Goal: Use online tool/utility: Utilize a website feature to perform a specific function

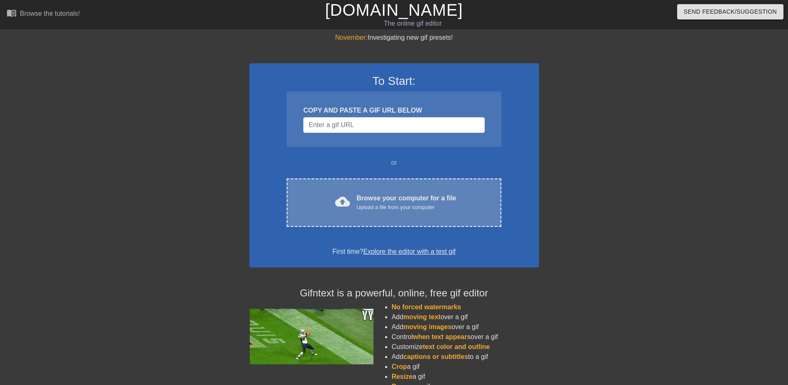
click at [390, 196] on div "Browse your computer for a file Upload a file from your computer" at bounding box center [407, 202] width 100 height 18
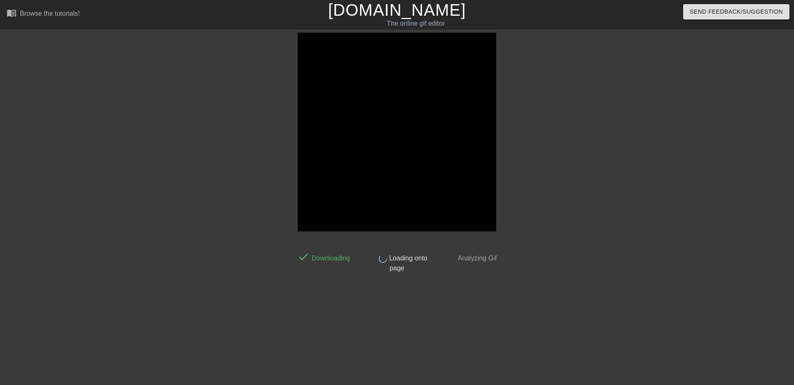
click at [135, 106] on div "done Downloading done Loading onto page done Analyzing Gif" at bounding box center [397, 157] width 794 height 248
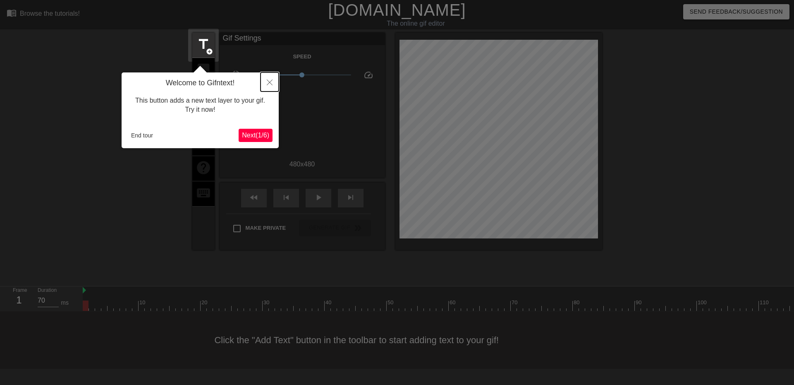
click at [269, 84] on icon "Close" at bounding box center [270, 82] width 6 height 6
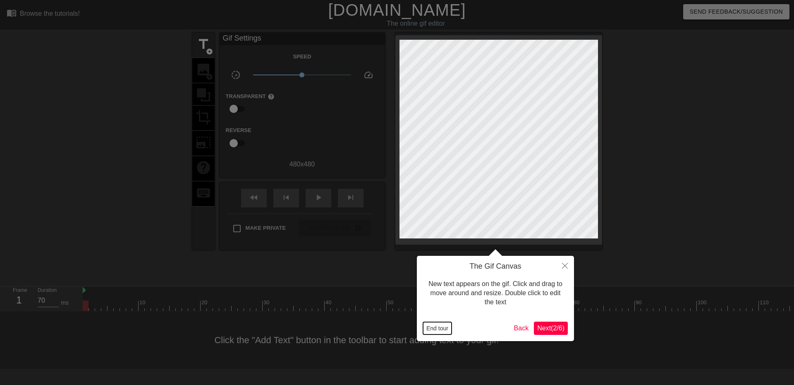
click at [444, 328] on button "End tour" at bounding box center [437, 328] width 29 height 12
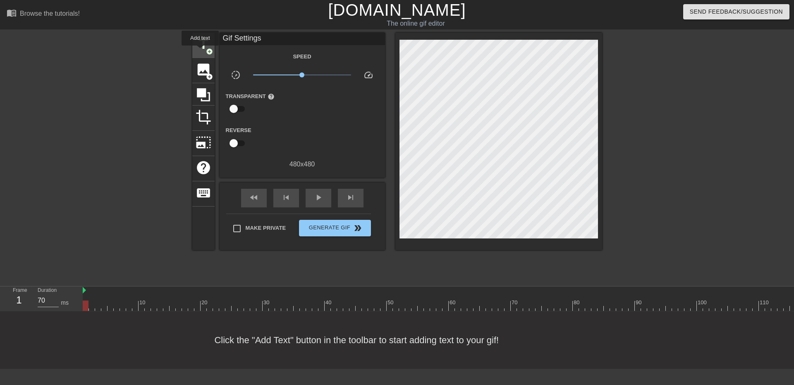
click at [200, 51] on span "title" at bounding box center [204, 44] width 16 height 16
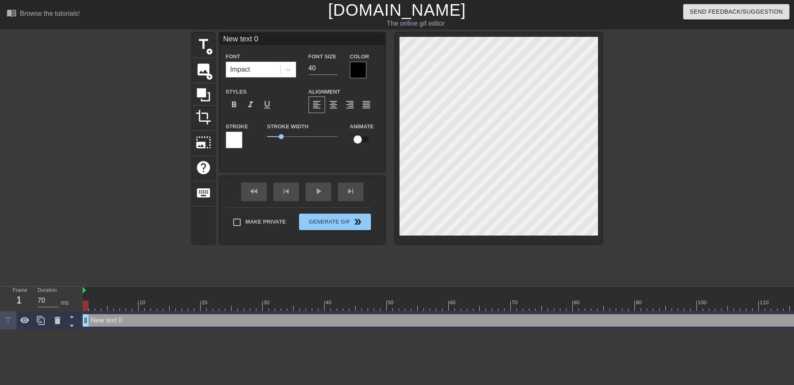
scroll to position [1, 1]
type input "H"
type textarea "H"
type input "Ha"
type textarea "Ha"
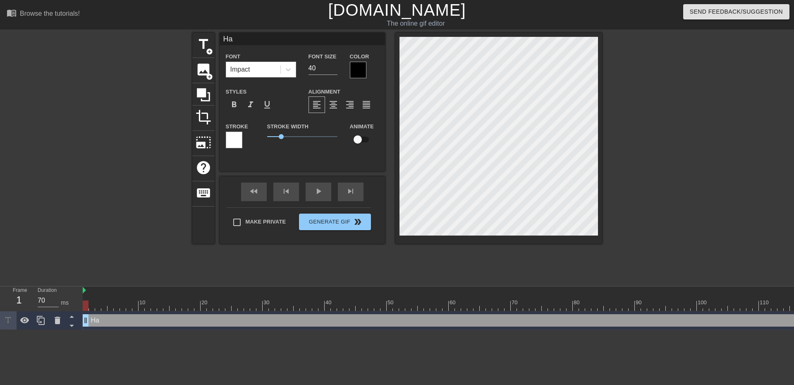
type input "Hab"
type textarea "Hab"
type input "Habi"
type textarea "Habi"
type input "[PERSON_NAME]"
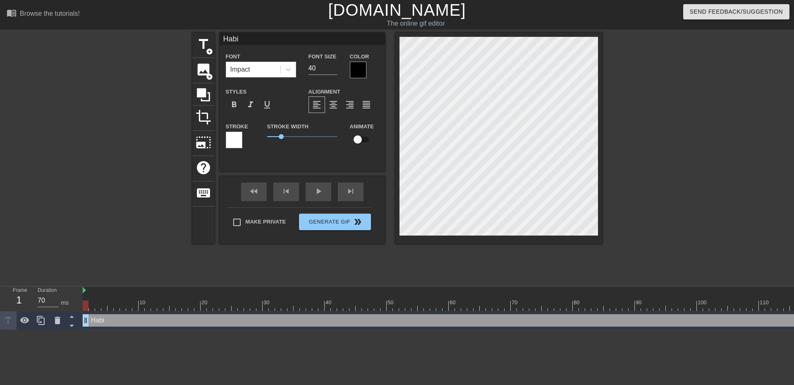
type textarea "[PERSON_NAME]"
type input "[PERSON_NAME]"
type textarea "[PERSON_NAME]"
type input "[PERSON_NAME]"
type textarea "[PERSON_NAME]"
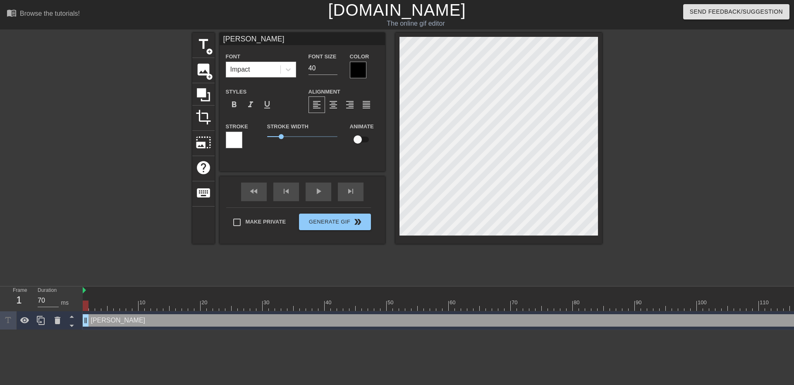
type input "[PERSON_NAME]"
type textarea "[PERSON_NAME]"
type input "[PERSON_NAME]"
type textarea "[PERSON_NAME]"
type input "[PERSON_NAME]"
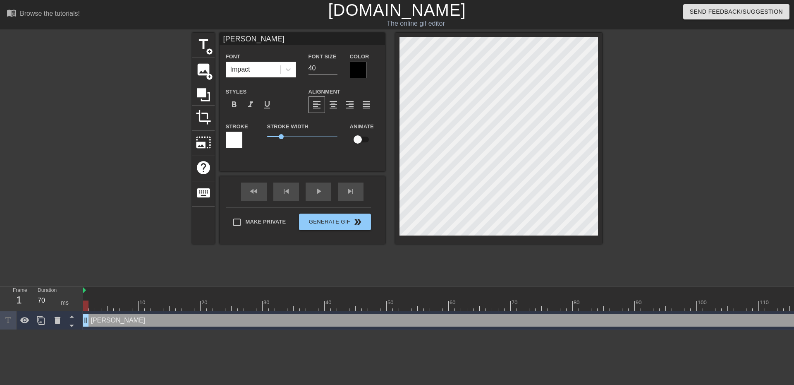
type textarea "[PERSON_NAME]"
type input "[PERSON_NAME]"
type textarea "[PERSON_NAME]"
click at [365, 139] on input "checkbox" at bounding box center [357, 140] width 47 height 16
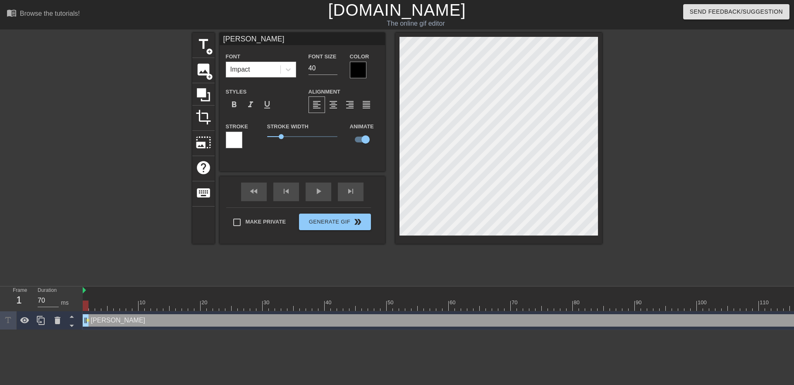
click at [342, 132] on input "checkbox" at bounding box center [365, 140] width 47 height 16
click at [334, 132] on input "checkbox" at bounding box center [357, 140] width 47 height 16
checkbox input "true"
click at [92, 302] on div at bounding box center [610, 305] width 1055 height 10
click at [86, 307] on div at bounding box center [610, 305] width 1055 height 10
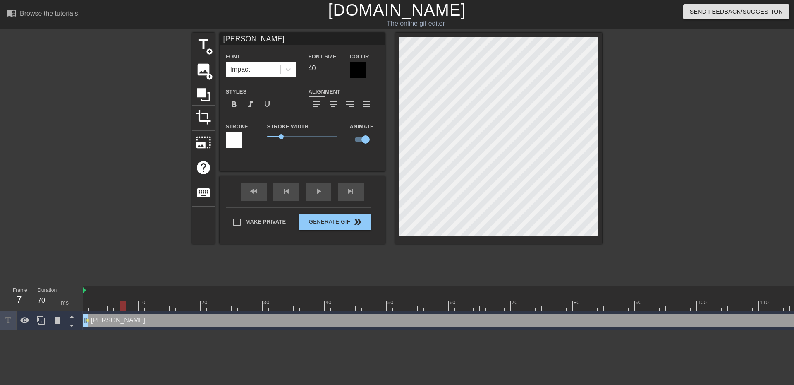
click at [84, 305] on div at bounding box center [610, 305] width 1055 height 10
drag, startPoint x: 111, startPoint y: 303, endPoint x: 88, endPoint y: 304, distance: 23.2
click at [88, 304] on div at bounding box center [86, 305] width 6 height 10
click at [267, 307] on div at bounding box center [610, 305] width 1055 height 10
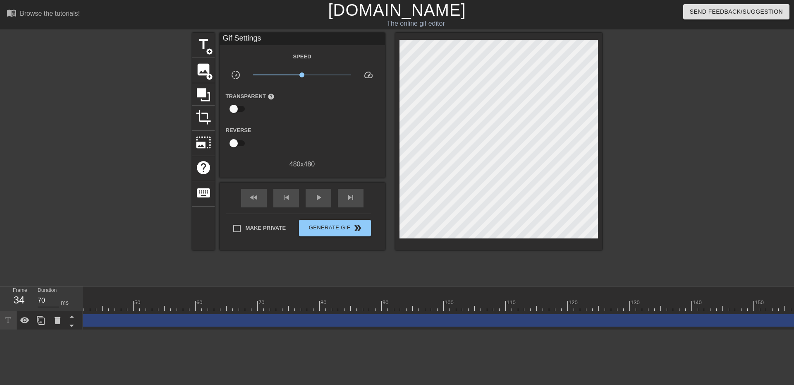
scroll to position [0, 348]
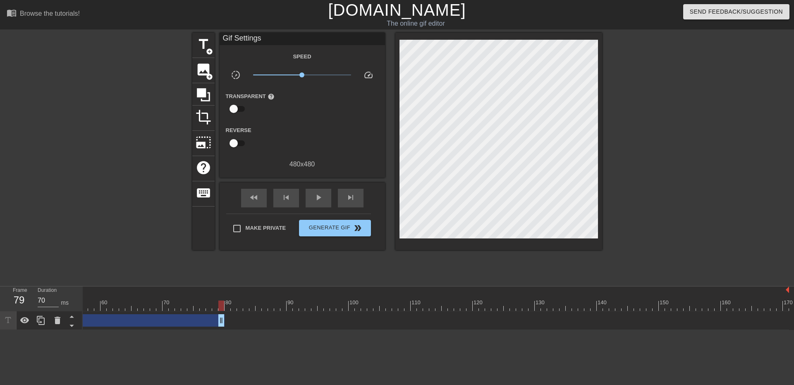
drag, startPoint x: 787, startPoint y: 320, endPoint x: 221, endPoint y: 329, distance: 566.5
click at [204, 329] on div "[PERSON_NAME] drag_handle drag_handle lens lens lens lens lens lens lens lens l…" at bounding box center [261, 320] width 1055 height 19
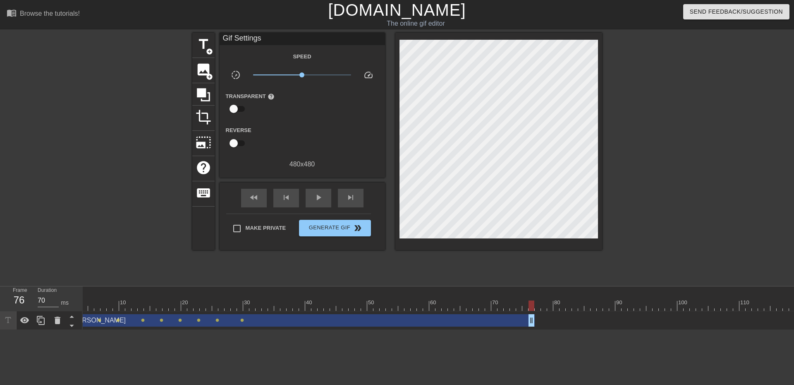
scroll to position [0, 0]
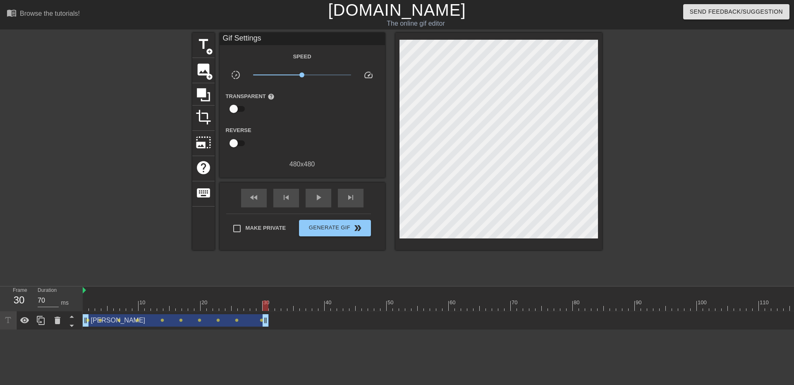
drag, startPoint x: 552, startPoint y: 321, endPoint x: 266, endPoint y: 331, distance: 286.9
click at [266, 330] on div "10 20 30 40 50 60 70 80 90 100 110 120 130 140 150 160" at bounding box center [439, 307] width 712 height 43
drag, startPoint x: 266, startPoint y: 321, endPoint x: 287, endPoint y: 323, distance: 21.1
type input "70"
click at [199, 47] on span "title" at bounding box center [204, 44] width 16 height 16
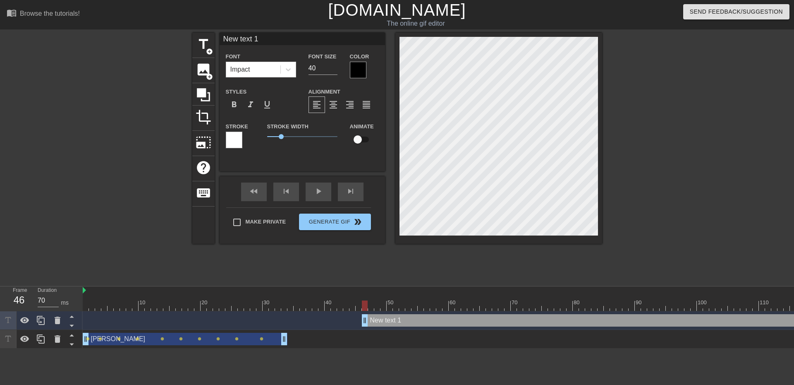
scroll to position [1, 2]
type input "P"
type textarea "P"
type input "PU"
type textarea "PU"
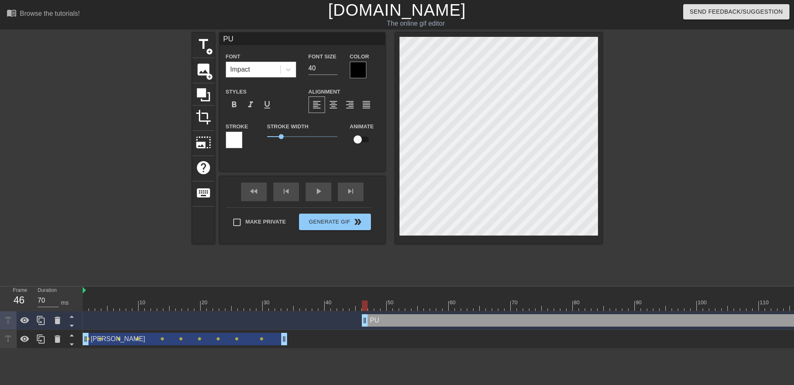
type input "PU"
type textarea "PU"
type input "PU C"
type textarea "PU C"
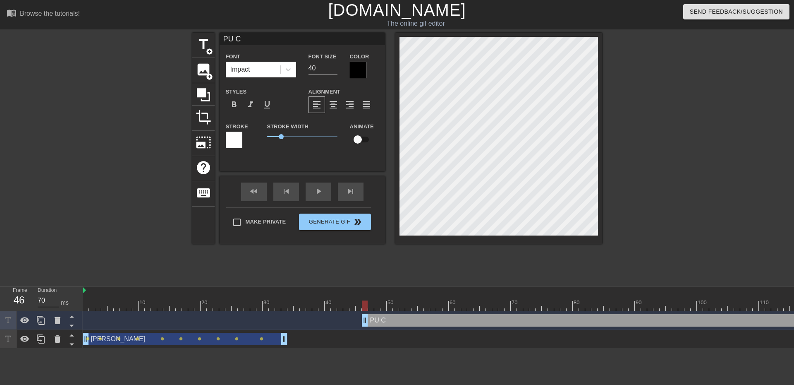
type input "PU CS"
type textarea "PU CS"
click at [361, 134] on input "checkbox" at bounding box center [357, 140] width 47 height 16
checkbox input "true"
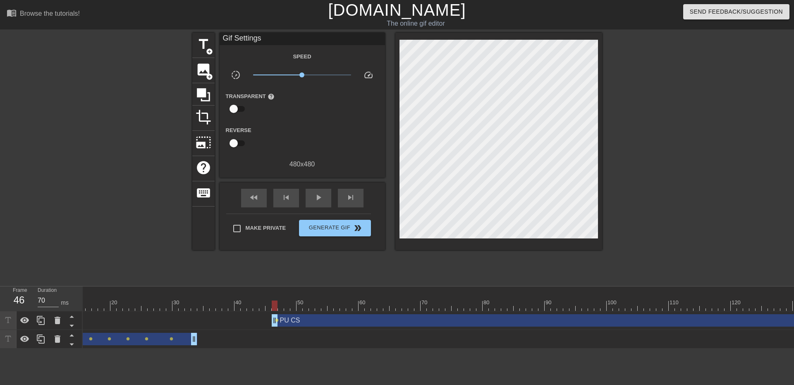
scroll to position [0, 0]
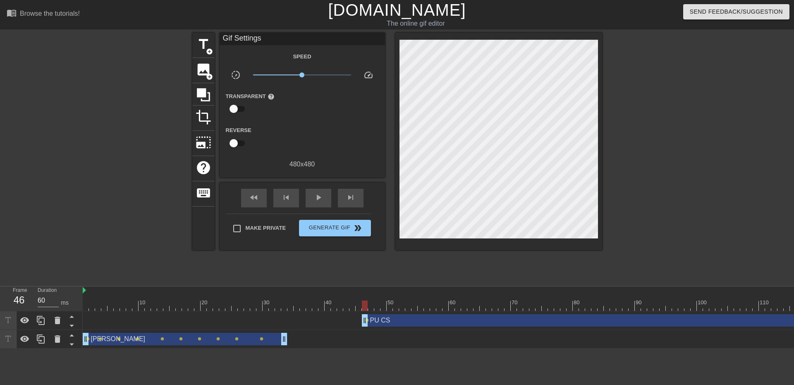
click at [354, 305] on div at bounding box center [610, 305] width 1055 height 10
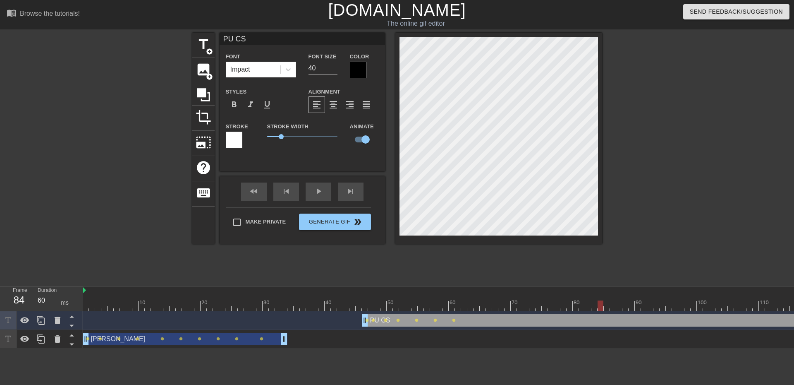
click at [579, 305] on div at bounding box center [610, 305] width 1055 height 10
click at [575, 306] on div at bounding box center [610, 305] width 1055 height 10
click at [540, 307] on div at bounding box center [610, 305] width 1055 height 10
click at [358, 305] on div at bounding box center [610, 305] width 1055 height 10
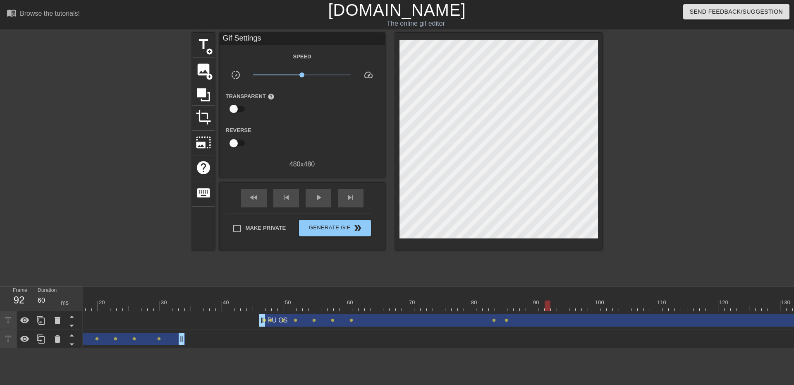
scroll to position [0, 81]
click at [393, 303] on div at bounding box center [529, 305] width 1055 height 10
click at [344, 305] on div at bounding box center [529, 305] width 1055 height 10
click at [401, 307] on div at bounding box center [529, 305] width 1055 height 10
click at [420, 308] on div at bounding box center [529, 305] width 1055 height 10
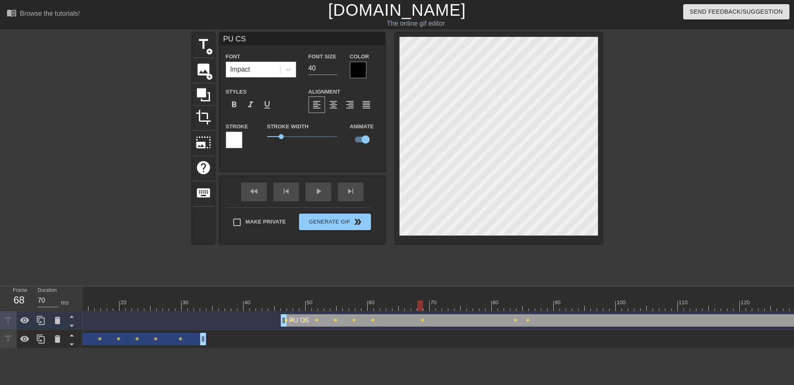
click at [426, 304] on div at bounding box center [529, 305] width 1055 height 10
click at [433, 307] on div at bounding box center [529, 305] width 1055 height 10
click at [439, 306] on div at bounding box center [529, 305] width 1055 height 10
click at [446, 302] on div at bounding box center [529, 305] width 1055 height 10
click at [452, 303] on div at bounding box center [529, 305] width 1055 height 10
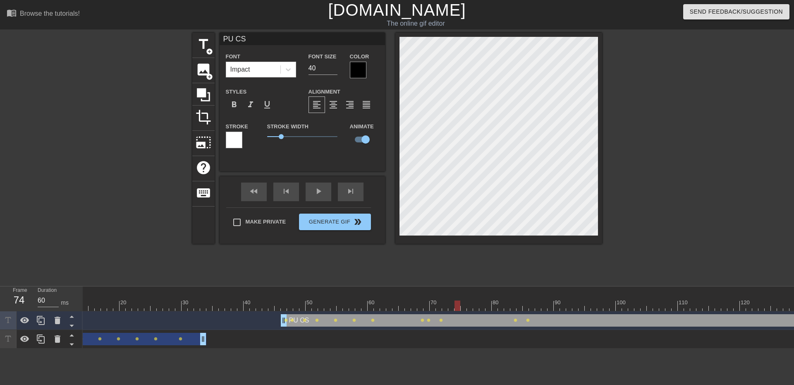
click at [460, 305] on div at bounding box center [529, 305] width 1055 height 10
click at [466, 306] on div at bounding box center [529, 305] width 1055 height 10
click at [470, 304] on div at bounding box center [529, 305] width 1055 height 10
click at [477, 302] on div at bounding box center [529, 305] width 1055 height 10
click at [483, 305] on div at bounding box center [529, 305] width 1055 height 10
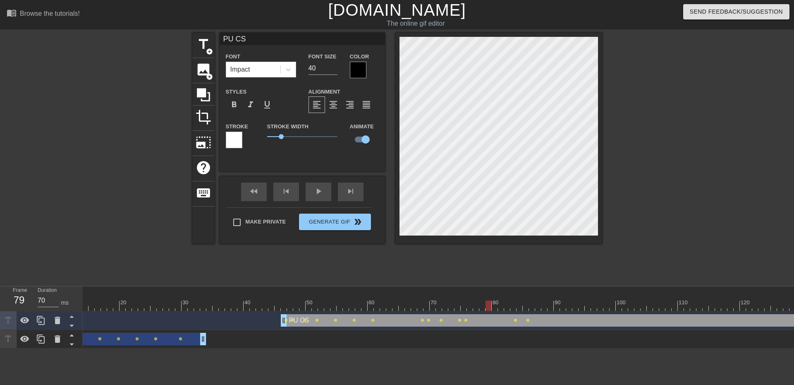
click at [487, 306] on div at bounding box center [529, 305] width 1055 height 10
click at [476, 311] on div "10 20 30 40 50 60 70 80 90 100 110 120 130 140 150 160" at bounding box center [529, 298] width 1055 height 25
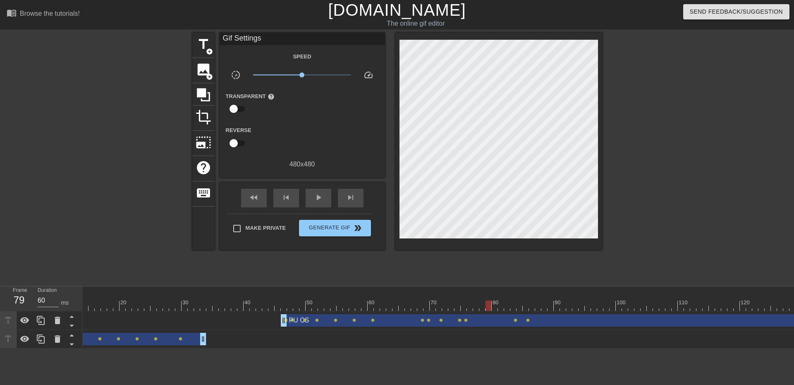
click at [478, 305] on div at bounding box center [529, 305] width 1055 height 10
click at [465, 306] on div at bounding box center [529, 305] width 1055 height 10
click at [470, 307] on div at bounding box center [529, 305] width 1055 height 10
click at [476, 306] on div at bounding box center [529, 305] width 1055 height 10
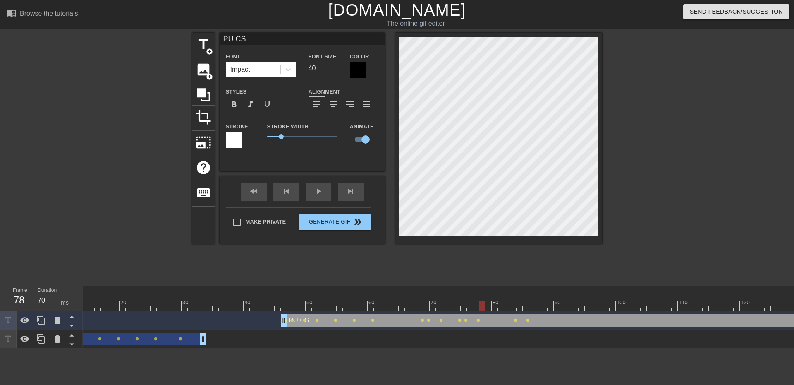
click at [482, 308] on div at bounding box center [529, 305] width 1055 height 10
click at [489, 306] on div at bounding box center [529, 305] width 1055 height 10
click at [497, 305] on div at bounding box center [529, 305] width 1055 height 10
click at [501, 308] on div at bounding box center [529, 305] width 1055 height 10
click at [509, 306] on div at bounding box center [529, 305] width 1055 height 10
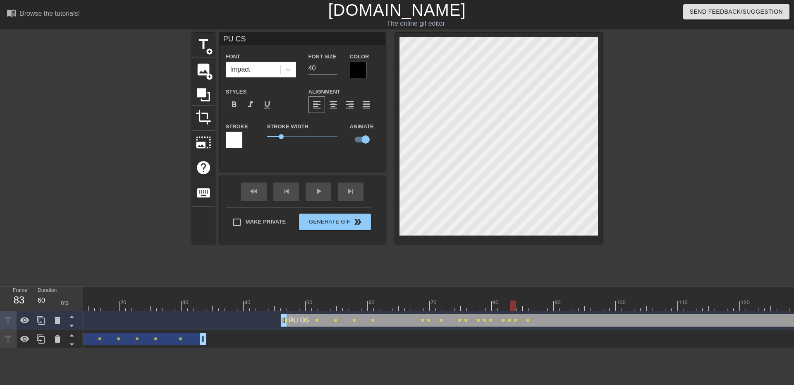
click at [514, 306] on div at bounding box center [529, 305] width 1055 height 10
click at [521, 305] on div at bounding box center [529, 305] width 1055 height 10
click at [526, 308] on div at bounding box center [529, 305] width 1055 height 10
click at [533, 307] on div at bounding box center [529, 305] width 1055 height 10
click at [539, 308] on div at bounding box center [529, 305] width 1055 height 10
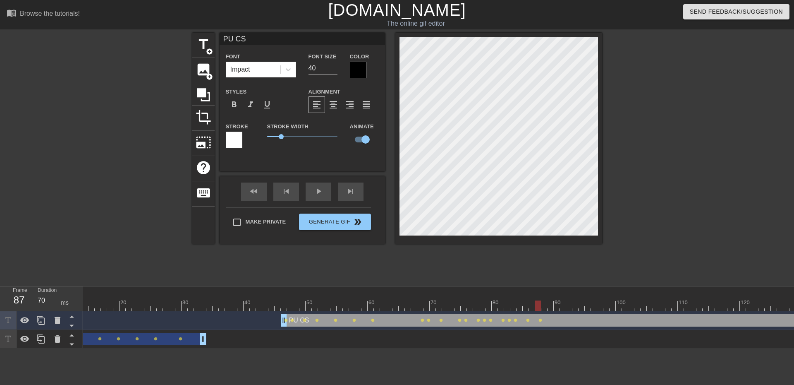
click at [547, 303] on div at bounding box center [529, 305] width 1055 height 10
click at [553, 306] on div at bounding box center [529, 305] width 1055 height 10
click at [559, 306] on div at bounding box center [529, 305] width 1055 height 10
click at [564, 304] on div at bounding box center [529, 305] width 1055 height 10
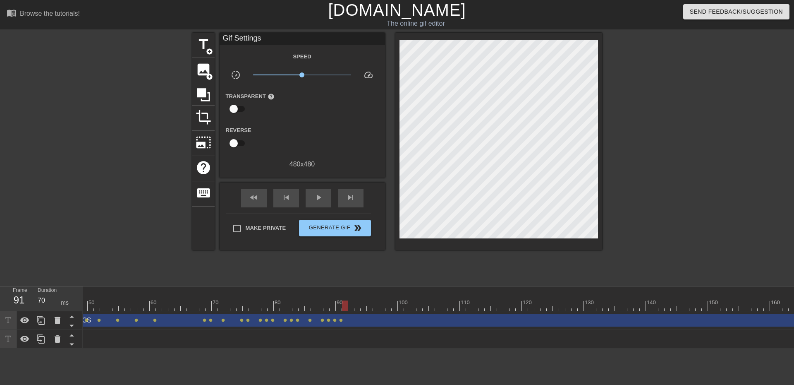
scroll to position [0, 348]
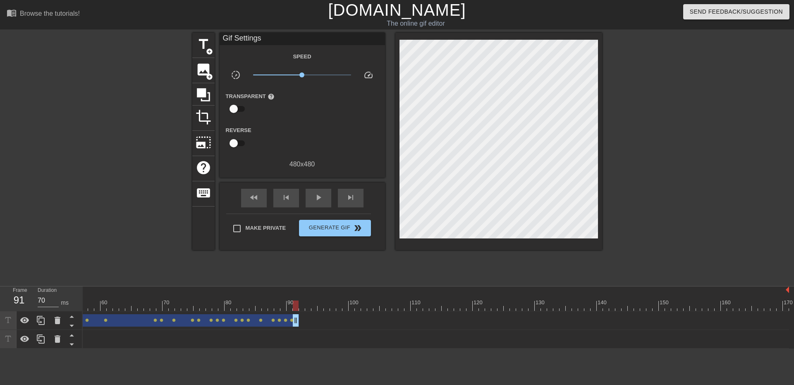
drag, startPoint x: 786, startPoint y: 317, endPoint x: 294, endPoint y: 328, distance: 492.5
click at [294, 328] on div "PU CS drag_handle drag_handle lens lens lens lens lens lens lens lens lens lens…" at bounding box center [261, 320] width 1055 height 19
drag, startPoint x: 296, startPoint y: 320, endPoint x: 290, endPoint y: 320, distance: 6.6
click at [290, 320] on div "PU CS drag_handle drag_handle lens lens lens lens lens lens lens lens lens lens…" at bounding box center [261, 320] width 1055 height 12
type input "70"
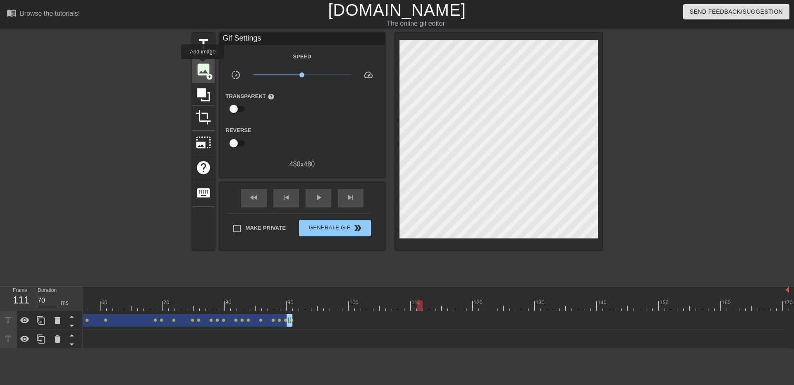
click at [203, 65] on span "image" at bounding box center [204, 70] width 16 height 16
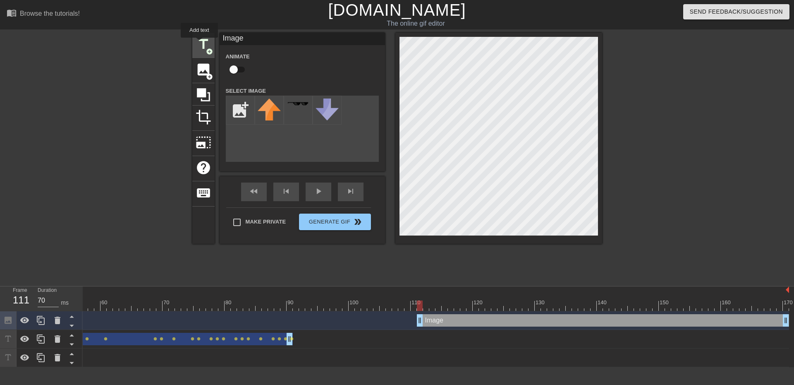
click at [199, 43] on span "title" at bounding box center [204, 44] width 16 height 16
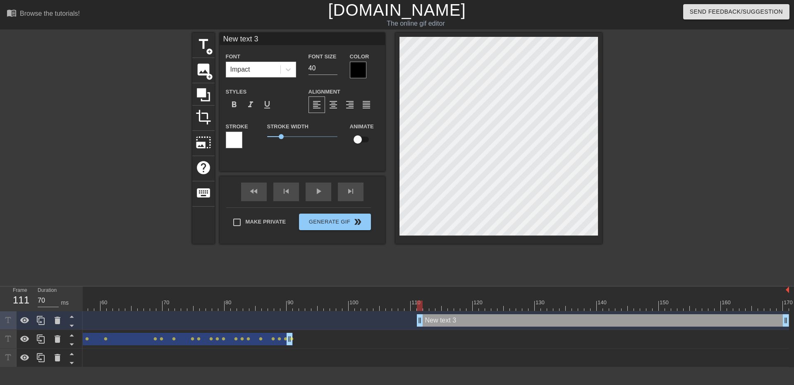
scroll to position [1, 1]
type input "A"
type textarea "A"
type input "Au"
type textarea "Au"
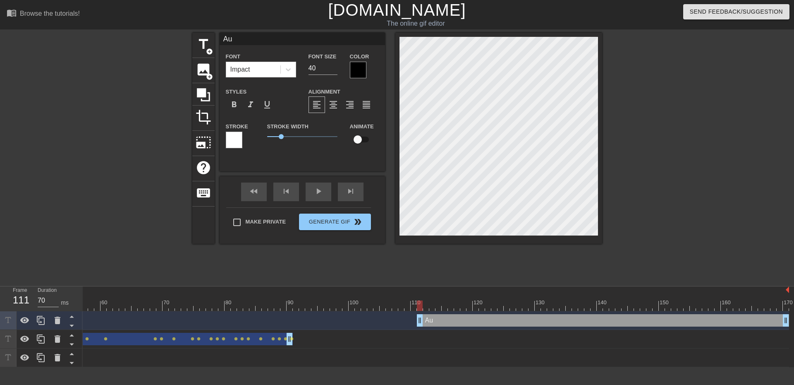
type input "Aun"
type textarea "Aun"
type input "Aun a"
type textarea "Aun a"
type input "Aun an"
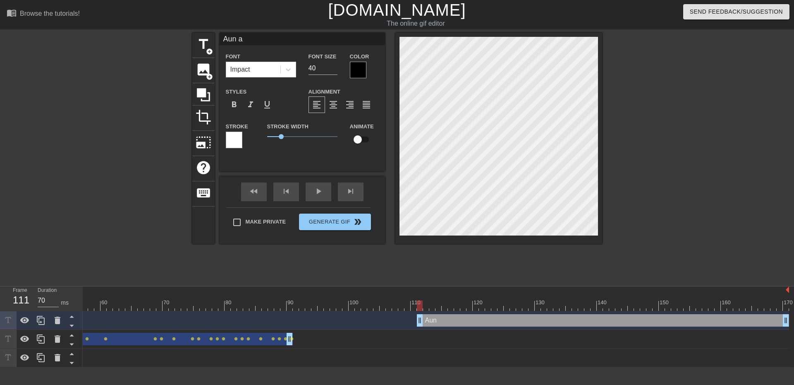
type textarea "Aun an"
type input "Aun and"
type textarea "Aun and"
type input "Aun and"
type textarea "Aun and"
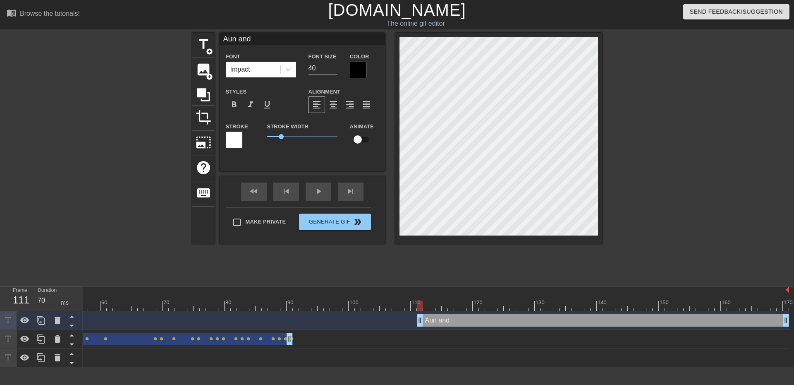
type input "Aun and J"
type textarea "Aun and J"
type input "Aun and"
type textarea "Aun and"
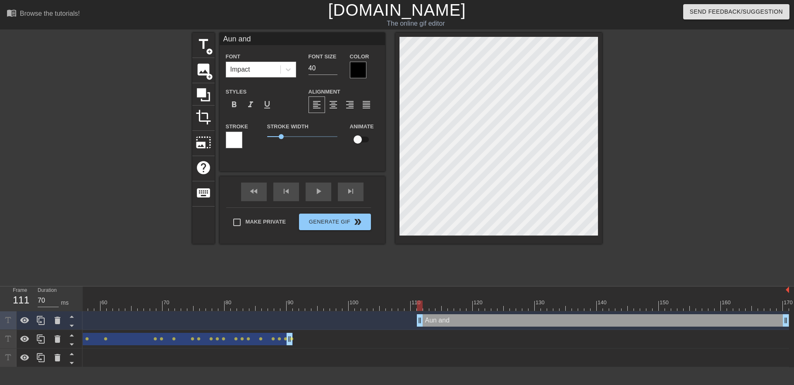
type input "Aun and"
type textarea "Aun and"
type input "Aun an"
type textarea "Aun an"
type input "Aun a"
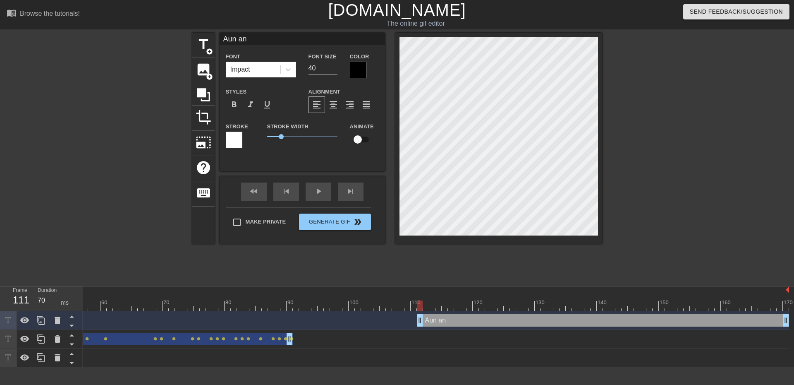
type textarea "Aun a"
type input "Aun"
type textarea "Aun"
type input "Aun"
type textarea "Aun"
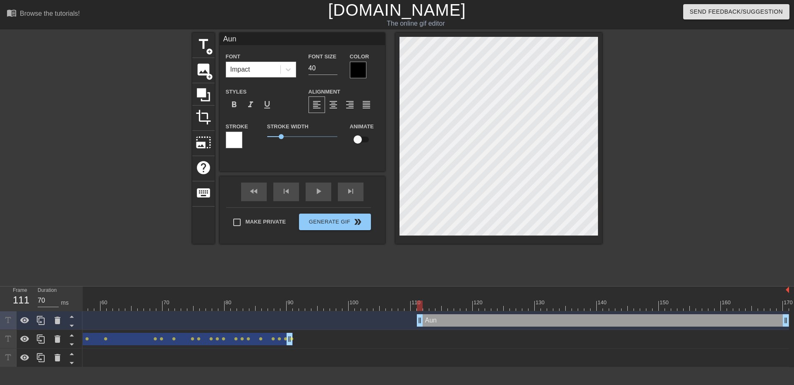
type input "Au"
type textarea "Au"
type input "A"
type textarea "A"
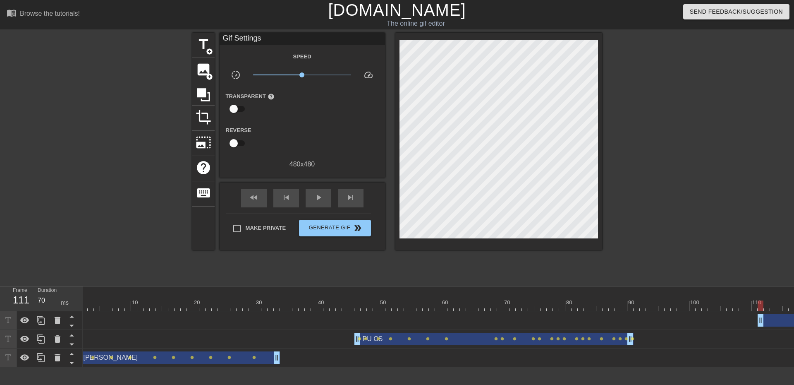
scroll to position [0, 0]
click at [89, 303] on div at bounding box center [610, 305] width 1055 height 10
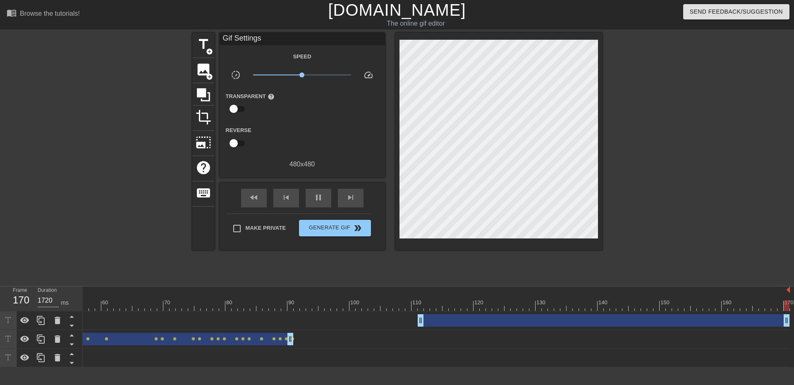
scroll to position [0, 348]
click at [447, 320] on div "drag_handle drag_handle" at bounding box center [603, 320] width 372 height 12
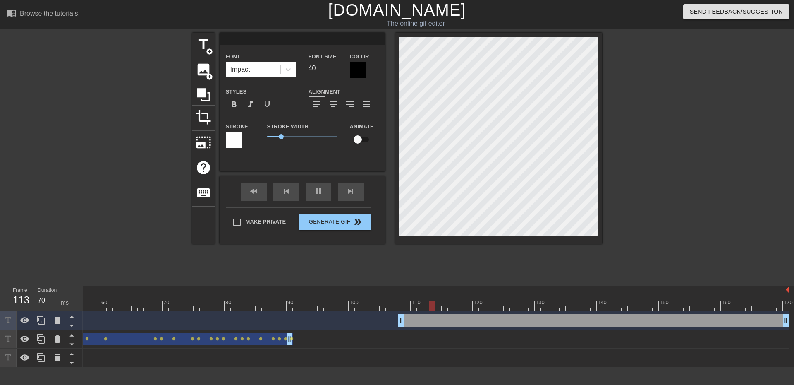
drag, startPoint x: 420, startPoint y: 323, endPoint x: 401, endPoint y: 325, distance: 18.7
drag, startPoint x: 786, startPoint y: 321, endPoint x: 623, endPoint y: 324, distance: 162.6
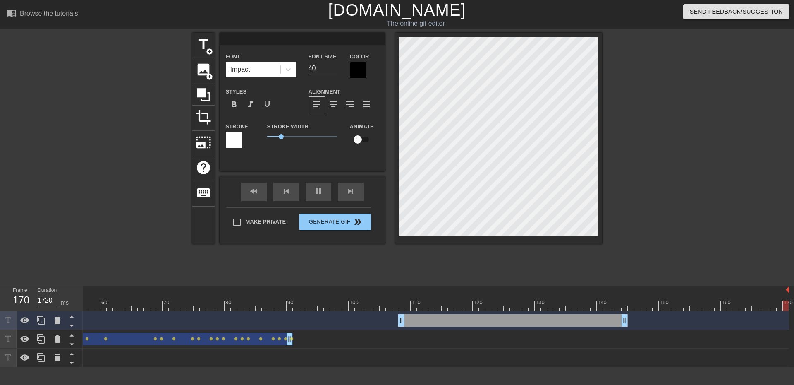
click at [142, 320] on div "drag_handle drag_handle" at bounding box center [261, 320] width 1055 height 12
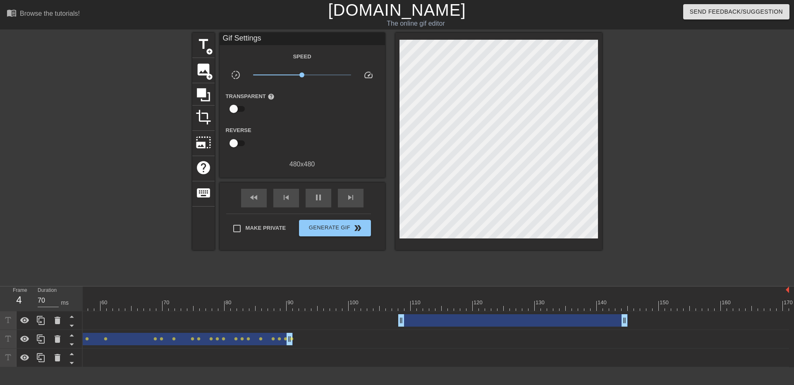
click at [147, 306] on div at bounding box center [261, 305] width 1055 height 10
click at [440, 315] on div "drag_handle drag_handle" at bounding box center [513, 320] width 230 height 12
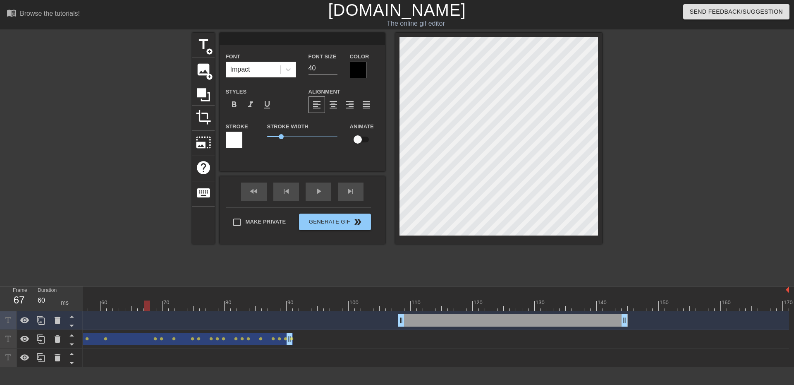
click at [378, 299] on div at bounding box center [377, 300] width 6 height 10
type input "70"
type input "A"
type textarea "Au"
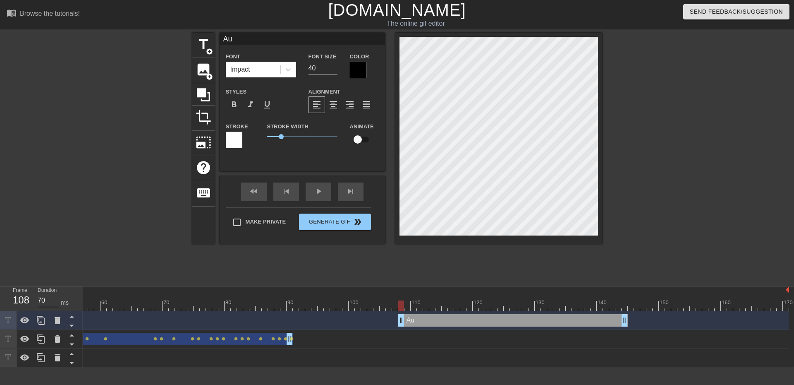
type input "Aun"
type textarea "Aun"
click at [59, 320] on icon at bounding box center [58, 320] width 6 height 7
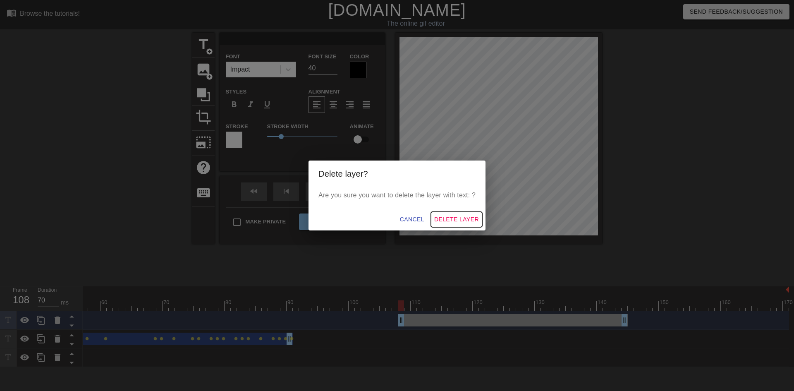
click at [461, 218] on span "Delete Layer" at bounding box center [456, 219] width 45 height 10
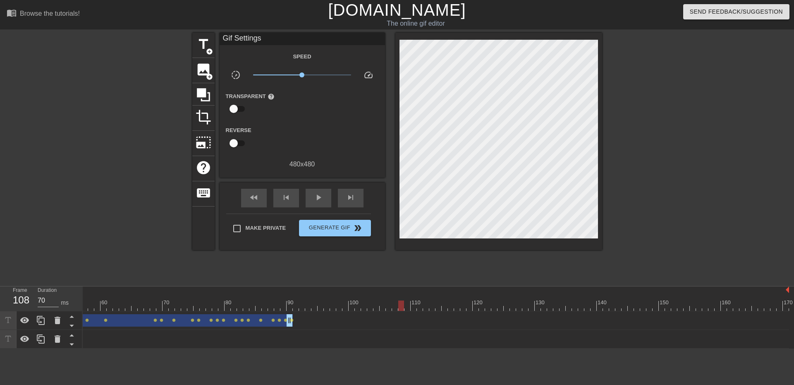
click at [386, 307] on div at bounding box center [261, 305] width 1055 height 10
click at [376, 306] on div at bounding box center [261, 305] width 1055 height 10
click at [364, 309] on div at bounding box center [261, 305] width 1055 height 10
click at [349, 309] on div at bounding box center [261, 305] width 1055 height 10
click at [336, 309] on div at bounding box center [261, 305] width 1055 height 10
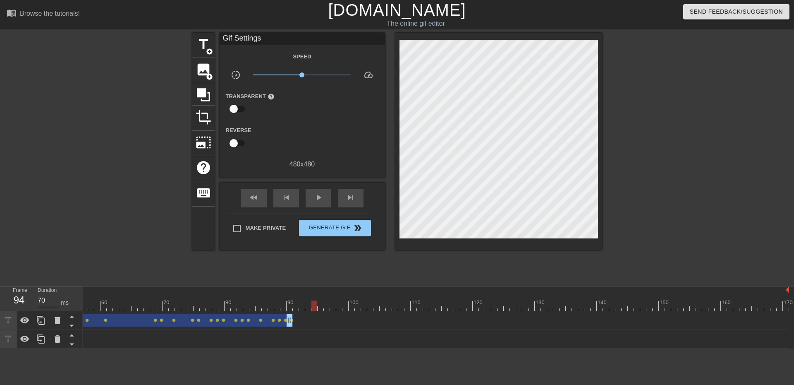
click at [314, 305] on div at bounding box center [261, 305] width 1055 height 10
click at [332, 305] on div at bounding box center [261, 305] width 1055 height 10
click at [353, 305] on div at bounding box center [261, 305] width 1055 height 10
click at [359, 305] on div at bounding box center [261, 305] width 1055 height 10
click at [364, 307] on div at bounding box center [261, 305] width 1055 height 10
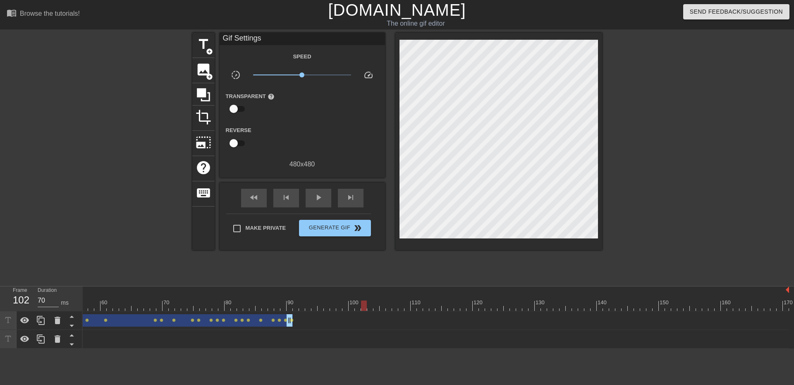
click at [369, 308] on div at bounding box center [261, 305] width 1055 height 10
type input "60"
click at [377, 309] on div at bounding box center [261, 305] width 1055 height 10
click at [205, 50] on span "title" at bounding box center [204, 44] width 16 height 16
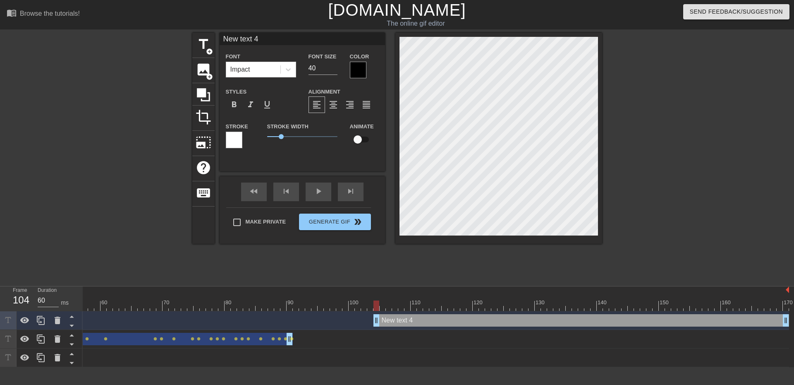
scroll to position [1, 1]
click at [56, 317] on icon at bounding box center [58, 320] width 6 height 7
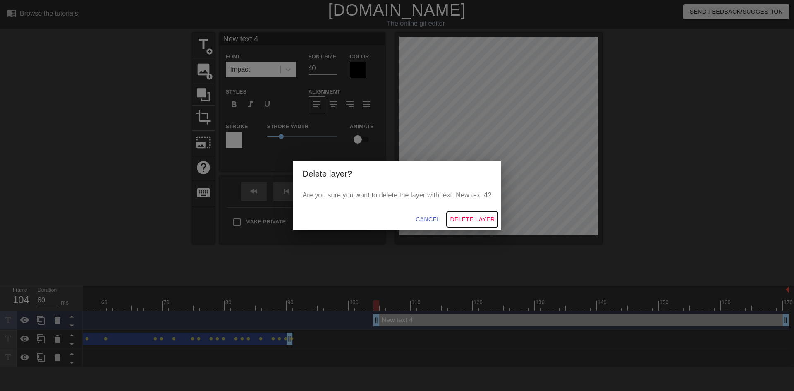
click at [471, 218] on span "Delete Layer" at bounding box center [472, 219] width 45 height 10
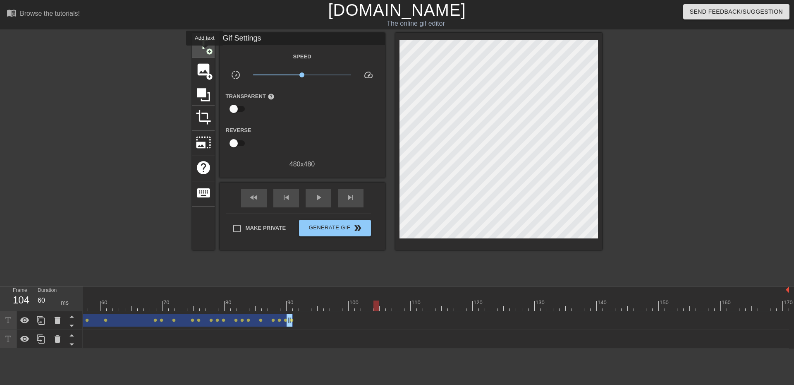
click at [205, 51] on span "title" at bounding box center [204, 44] width 16 height 16
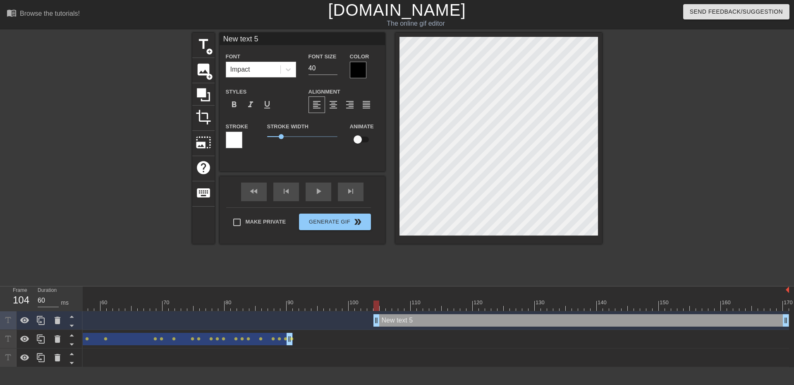
type input "A"
type textarea "A"
type input "Au"
type textarea "Au"
type input "Aun"
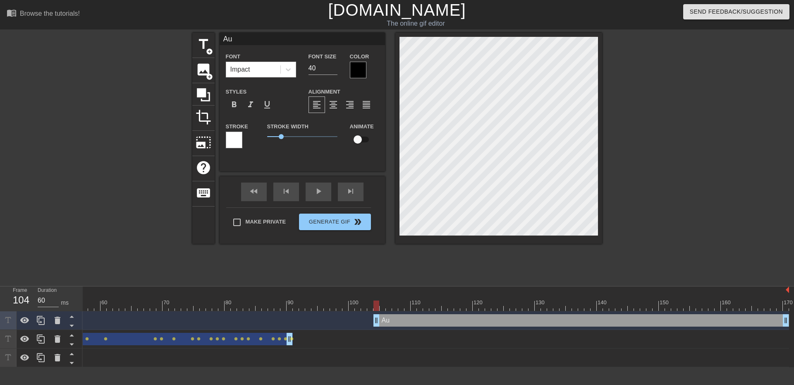
type textarea "Aun"
type input "Aun"
type textarea "Aun"
type input "Aun t"
type textarea "Aun th"
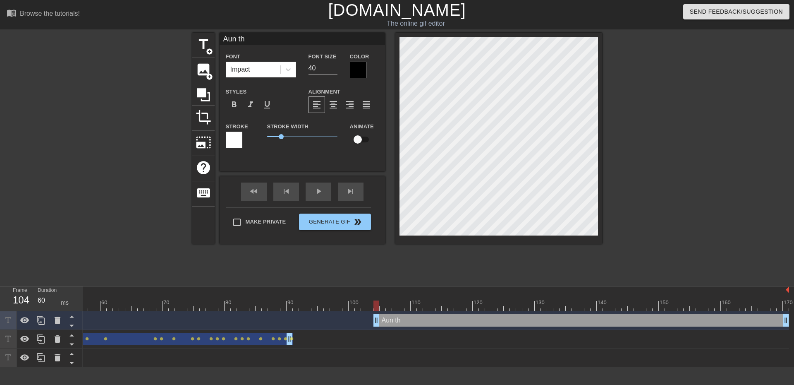
type input "Aun the"
type textarea "Aun the"
type input "Aun the"
type textarea "Aun the"
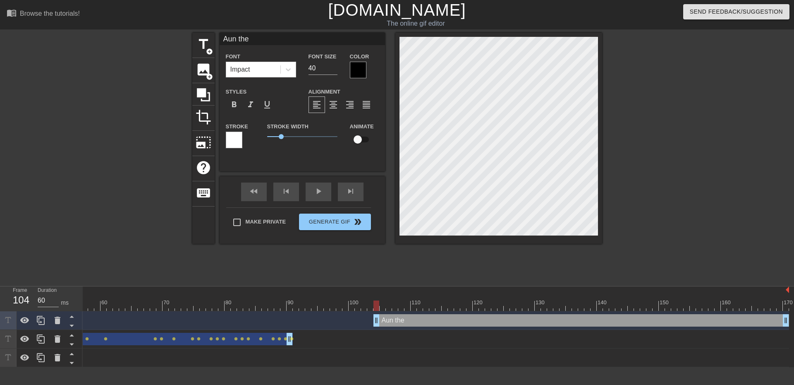
type input "Aun the l"
type textarea "Aun the l"
type input "Aun the la"
type textarea "Aun the la"
type input "Aun the lat"
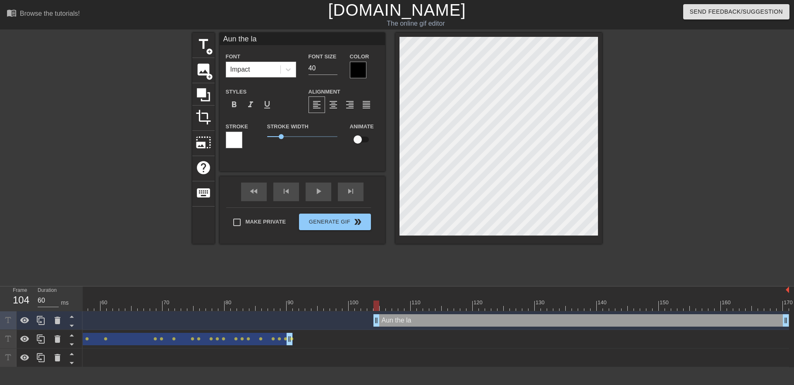
type textarea "Aun the lat"
type input "Aun the late"
type textarea "Aun the later"
type input "Aun the laters"
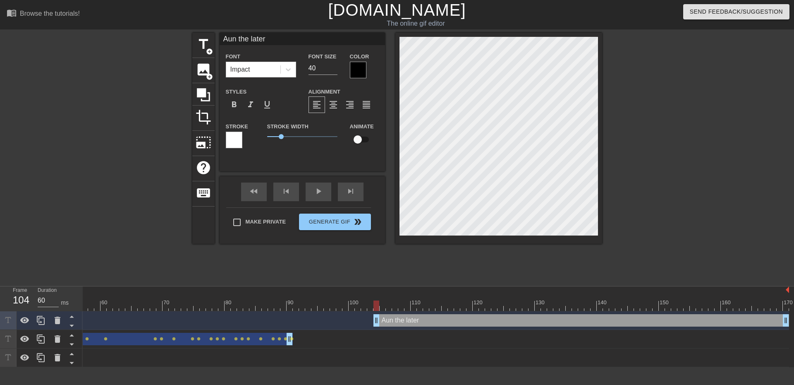
type textarea "Aun the laters"
type input "Aun the later"
type textarea "Aun the later"
type input "Aun the late"
type textarea "Aun the late"
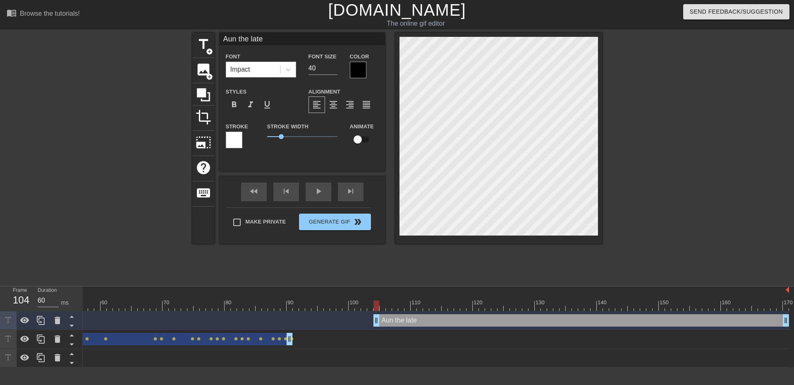
type input "Aun the lates"
type textarea "Aun the latest"
type input "Aun the latest"
type textarea "Aun the latest"
type input "Aun the latest b"
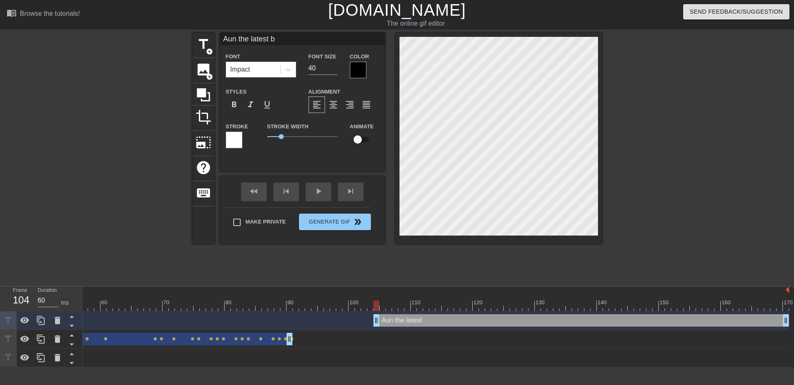
type textarea "Aun the latest b"
type input "Aun the latest bv"
type textarea "Aun the latest bv"
type input "Aun the latest bvi"
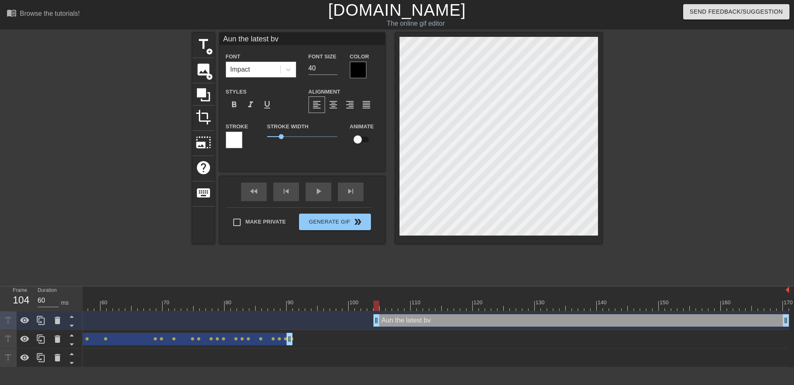
type textarea "Aun the latest bvi"
type input "Aun the latest bv"
type textarea "Aun the latest bv"
type input "Aun the latest b"
type textarea "Aun the latest b"
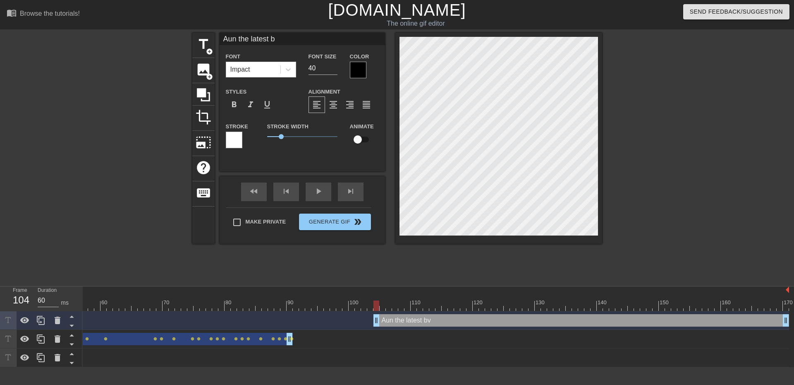
type input "Aun the latest"
type textarea "Aun the latest"
type input "Aun the latest"
type textarea "Aun the latest"
type input "Aun the lates"
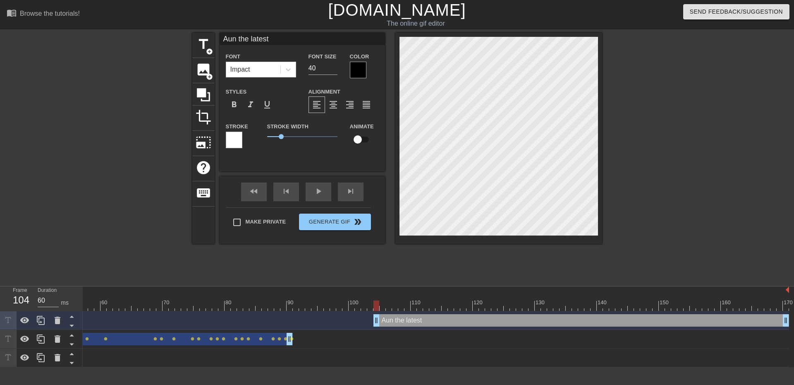
type textarea "Aun the lates"
type input "Aun the latest"
type textarea "Aun the latest"
type input "Aun the latest"
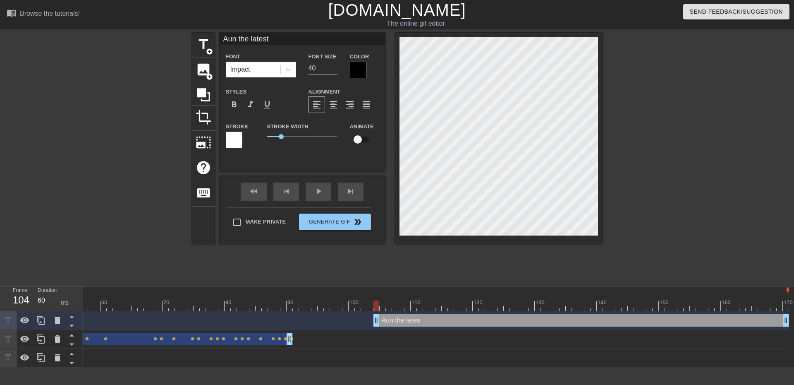
type textarea "Aun the latest"
type input "Aun the latest v"
type textarea "Aun the latest v"
type input "Aun the latest vi"
type textarea "Aun the latest vi"
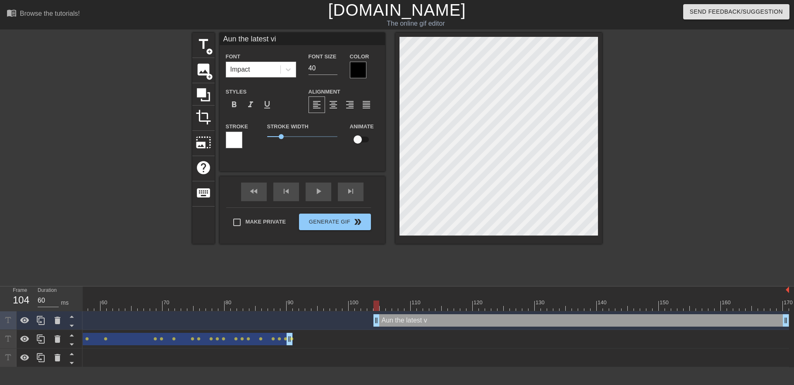
type input "Aun the latest vic"
type textarea "Aun the latest vic"
type input "Aun the latest vict"
type textarea "Aun the latest vict"
type input "Aun the latest victo"
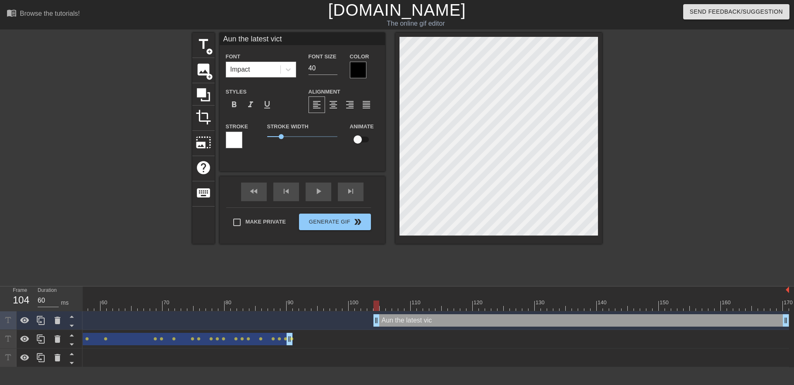
type textarea "Aun the latest victo"
type input "Aun the latest vict"
type textarea "Aun the latest vict"
type input "Aun the latest victi"
type textarea "Aun the latest victi"
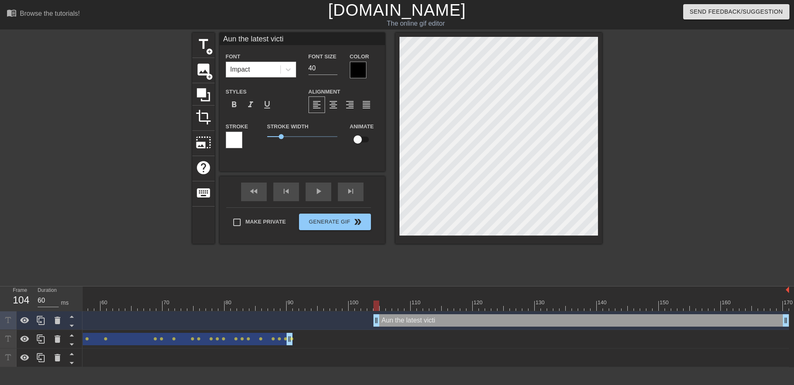
type input "Aun the latest victim"
type textarea "Aun the latest victim"
click at [371, 303] on div at bounding box center [261, 305] width 1055 height 10
type input "70"
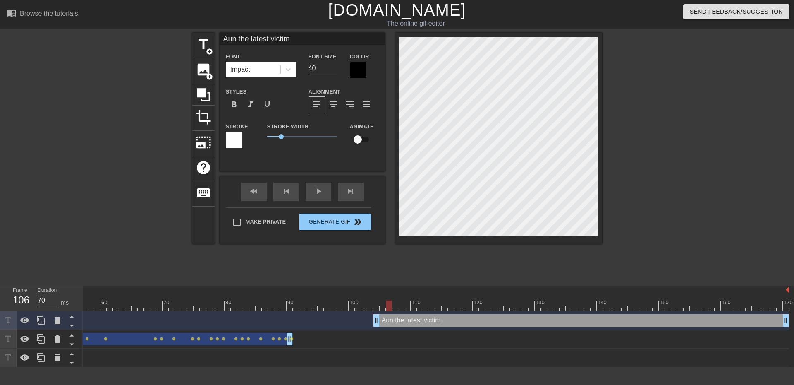
scroll to position [1, 1]
click at [363, 137] on input "checkbox" at bounding box center [357, 140] width 47 height 16
click at [342, 132] on input "checkbox" at bounding box center [365, 140] width 47 height 16
click at [334, 132] on input "checkbox" at bounding box center [357, 140] width 47 height 16
checkbox input "true"
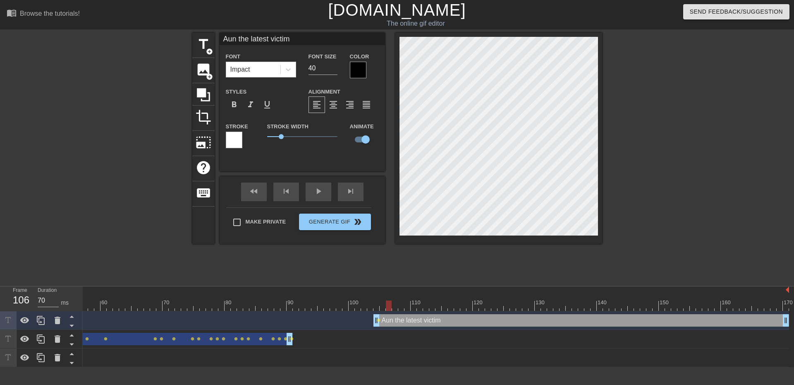
click at [389, 307] on div at bounding box center [389, 305] width 6 height 10
click at [323, 305] on div at bounding box center [261, 305] width 1055 height 10
click at [263, 301] on div at bounding box center [261, 305] width 1055 height 10
click at [183, 309] on div at bounding box center [261, 305] width 1055 height 10
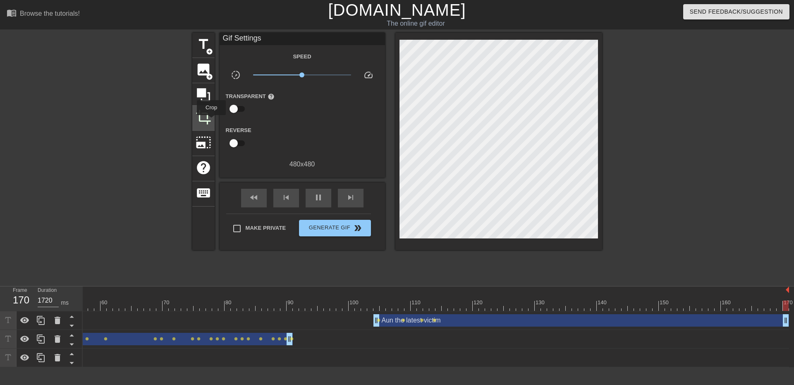
click at [211, 121] on div "crop" at bounding box center [203, 118] width 22 height 25
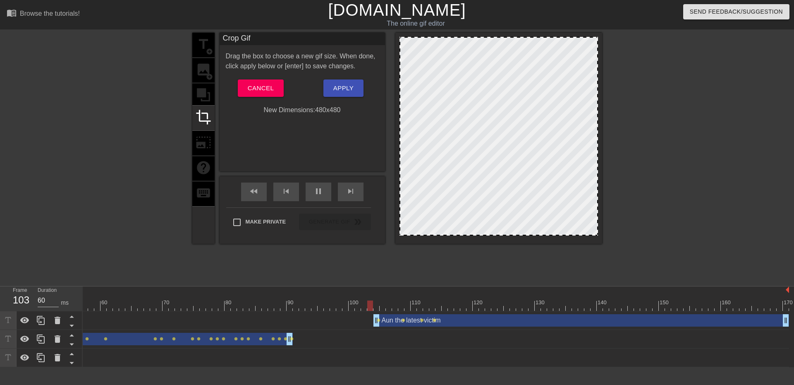
click at [204, 48] on div "title add_circle image add_circle crop photo_size_select_large help keyboard" at bounding box center [203, 138] width 22 height 211
click at [408, 320] on div "Aun the latest victim drag_handle drag_handle" at bounding box center [582, 320] width 416 height 12
click at [477, 202] on div at bounding box center [499, 136] width 199 height 199
click at [484, 200] on div at bounding box center [499, 136] width 199 height 199
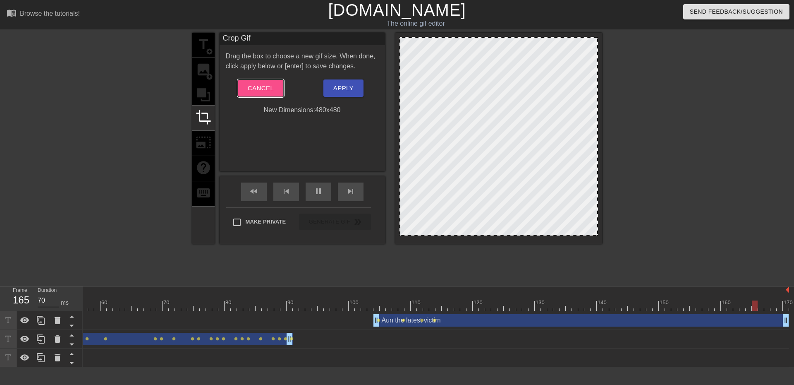
click at [262, 89] on span "Cancel" at bounding box center [261, 88] width 26 height 11
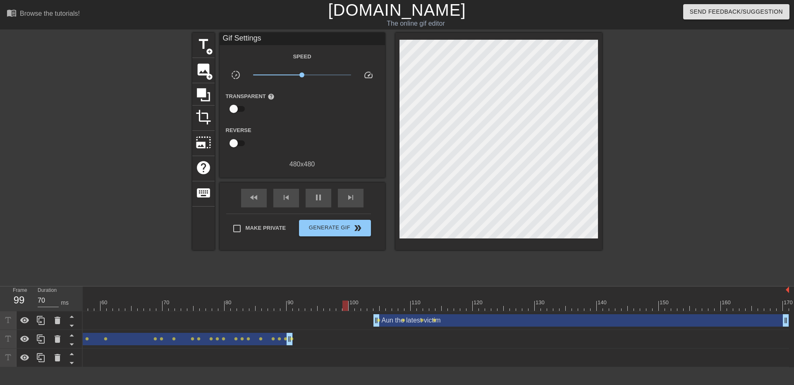
click at [352, 307] on div at bounding box center [261, 305] width 1055 height 10
click at [192, 307] on div at bounding box center [261, 305] width 1055 height 10
click at [372, 305] on div at bounding box center [261, 305] width 1055 height 10
drag, startPoint x: 387, startPoint y: 307, endPoint x: 377, endPoint y: 307, distance: 9.6
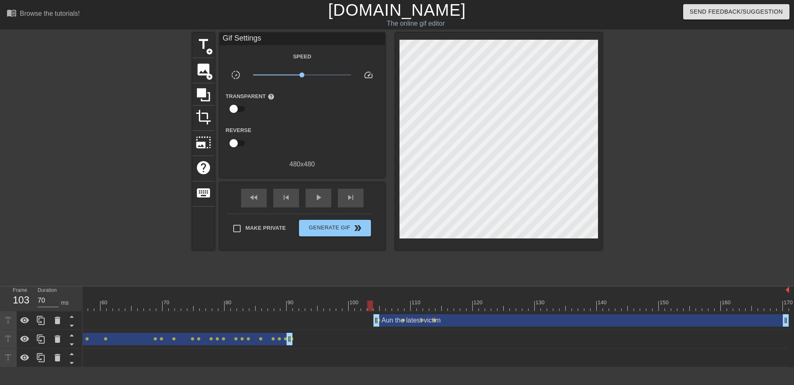
click at [377, 307] on div at bounding box center [261, 305] width 1055 height 10
type input "60"
click at [374, 301] on div at bounding box center [377, 305] width 6 height 10
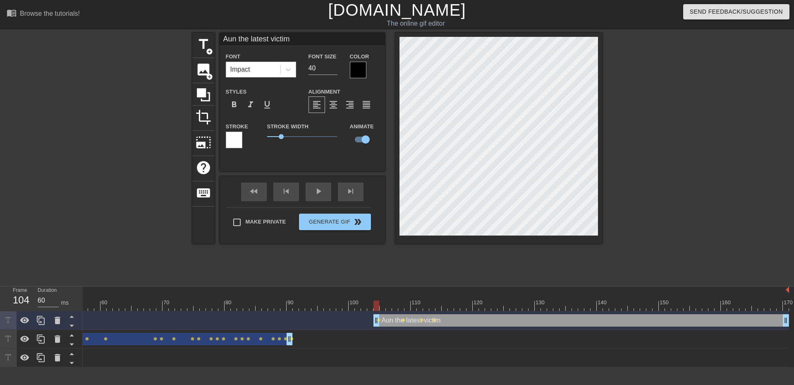
scroll to position [1, 2]
type input "M"
type textarea "M"
type input "Mi"
type textarea "Mi"
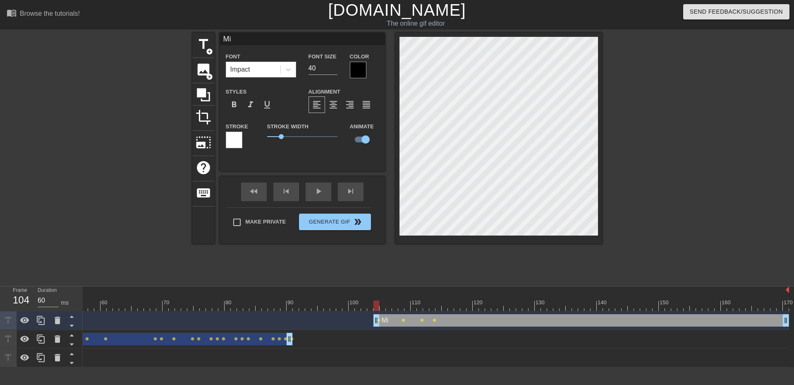
type input "Mid"
type textarea "Mid"
type input "Mid s"
type textarea "Mid s"
type input "Mid sh"
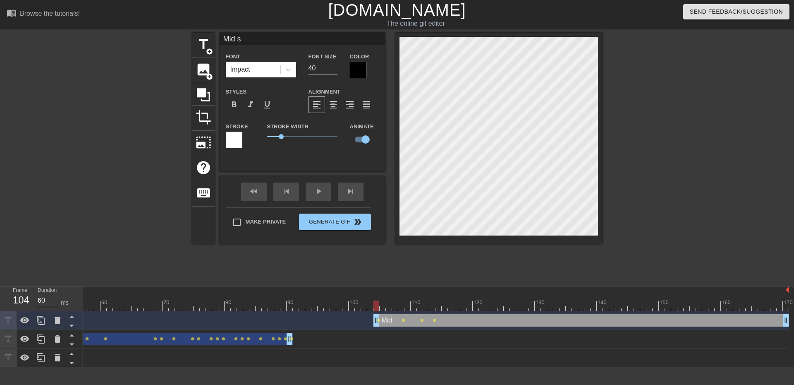
type textarea "Mid sh"
type input "Mid shi"
type textarea "Mid shif"
type input "Mid shift"
type textarea "Mid shift"
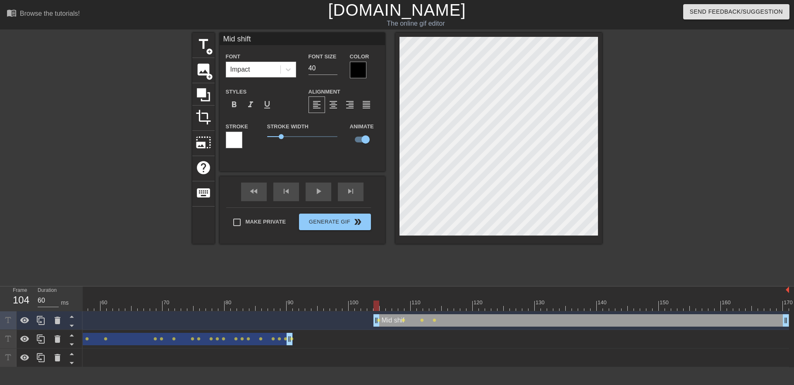
type input "Mid shifte"
type textarea "Mid shifter"
type input "Mid shifters"
type textarea "Mid shifters"
click at [368, 305] on div at bounding box center [261, 305] width 1055 height 10
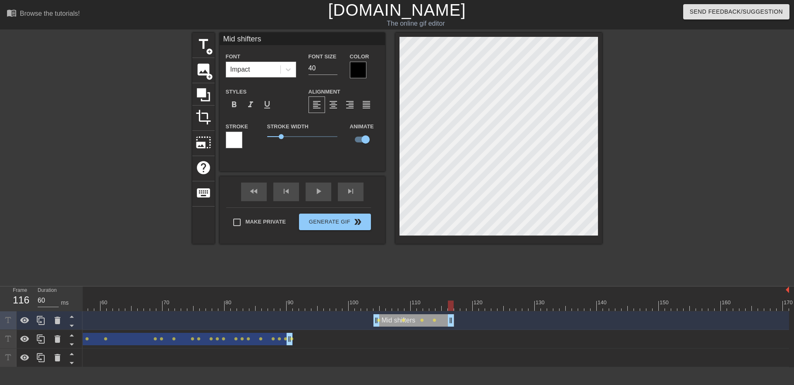
drag, startPoint x: 785, startPoint y: 320, endPoint x: 449, endPoint y: 321, distance: 336.8
click at [339, 306] on div at bounding box center [261, 305] width 1055 height 10
type input "60"
click at [360, 138] on input "checkbox" at bounding box center [365, 140] width 47 height 16
click at [360, 138] on input "checkbox" at bounding box center [357, 140] width 47 height 16
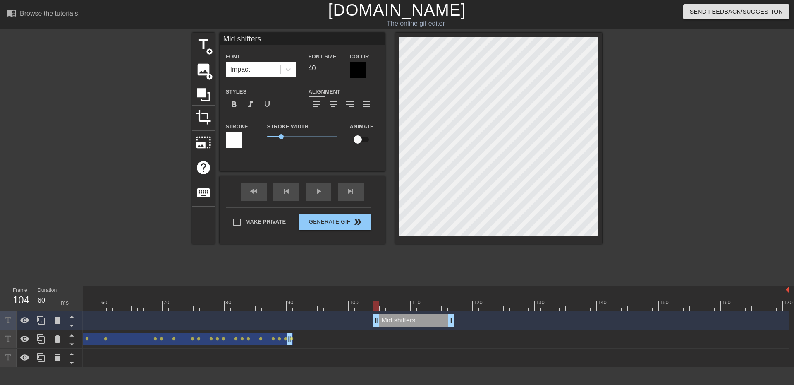
checkbox input "true"
click at [379, 320] on span "lens" at bounding box center [379, 320] width 4 height 4
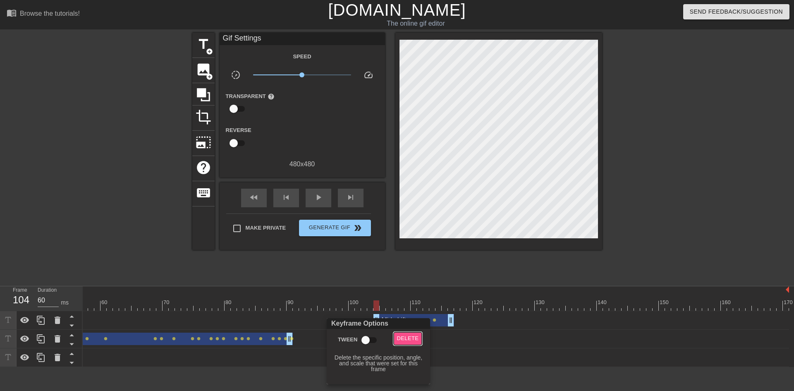
click at [407, 338] on span "Delete" at bounding box center [408, 339] width 22 height 10
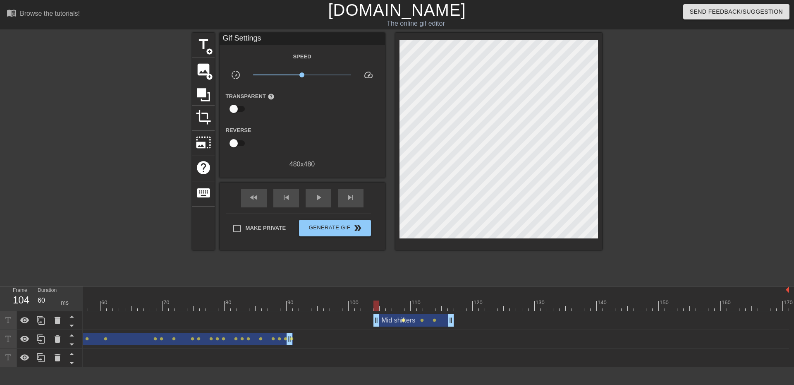
click at [403, 320] on span "lens" at bounding box center [404, 320] width 4 height 4
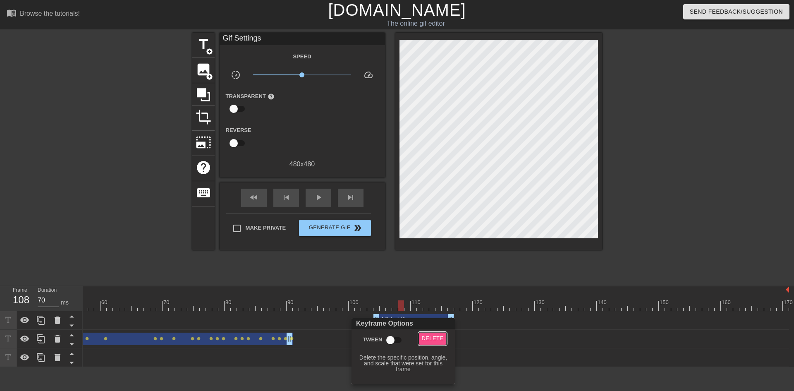
click at [427, 337] on span "Delete" at bounding box center [433, 339] width 22 height 10
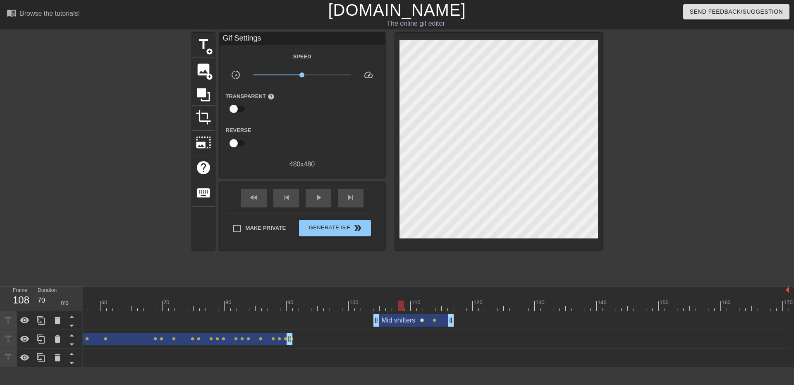
click at [422, 320] on span "lens" at bounding box center [422, 320] width 4 height 4
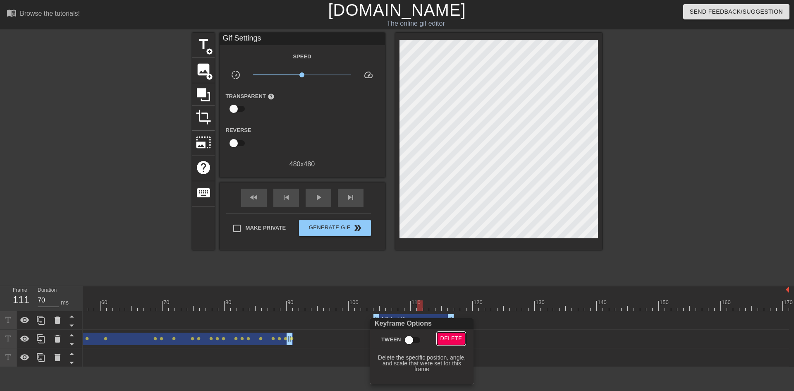
click at [442, 337] on span "Delete" at bounding box center [452, 339] width 22 height 10
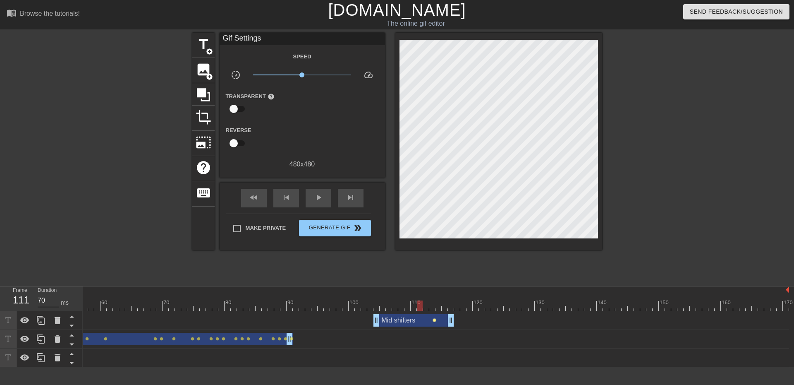
click at [435, 321] on span "lens" at bounding box center [435, 320] width 4 height 4
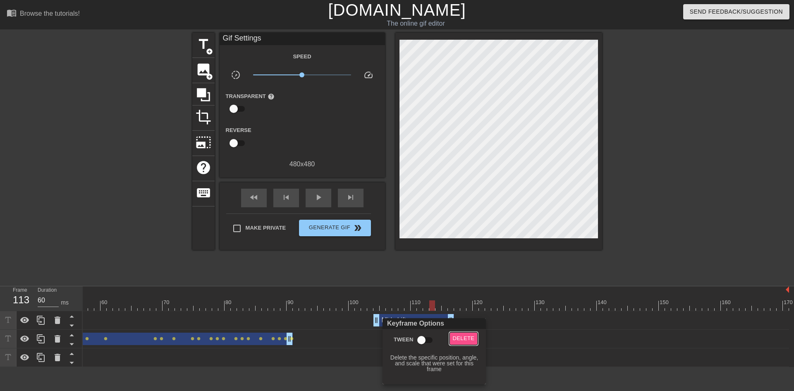
click at [457, 336] on span "Delete" at bounding box center [464, 339] width 22 height 10
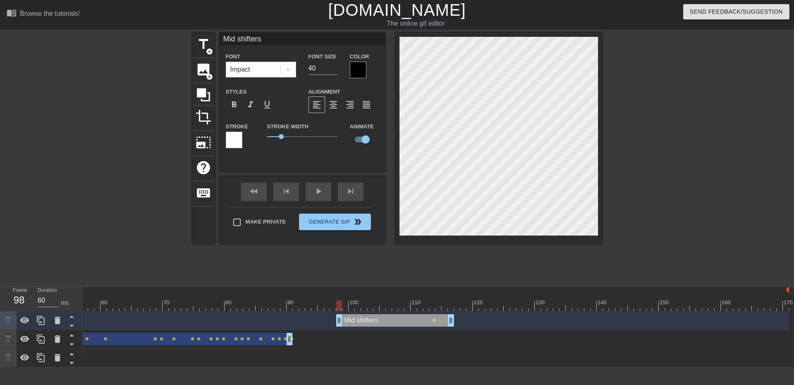
drag, startPoint x: 375, startPoint y: 321, endPoint x: 335, endPoint y: 325, distance: 39.9
click at [335, 325] on div "Mid shifters drag_handle drag_handle lens" at bounding box center [261, 320] width 1055 height 12
click at [342, 319] on span "lens" at bounding box center [342, 320] width 4 height 4
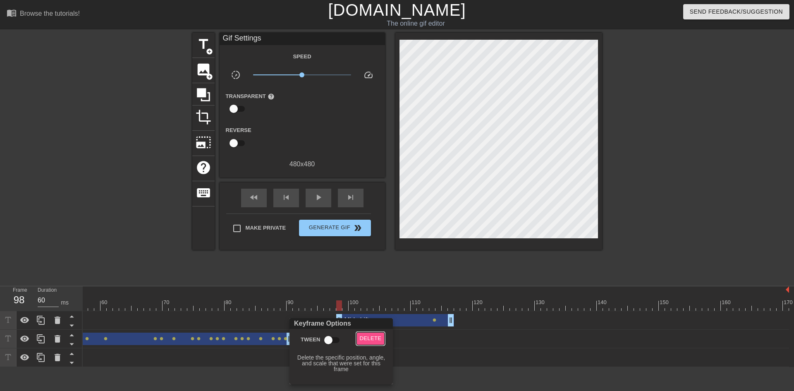
click at [372, 338] on span "Delete" at bounding box center [371, 339] width 22 height 10
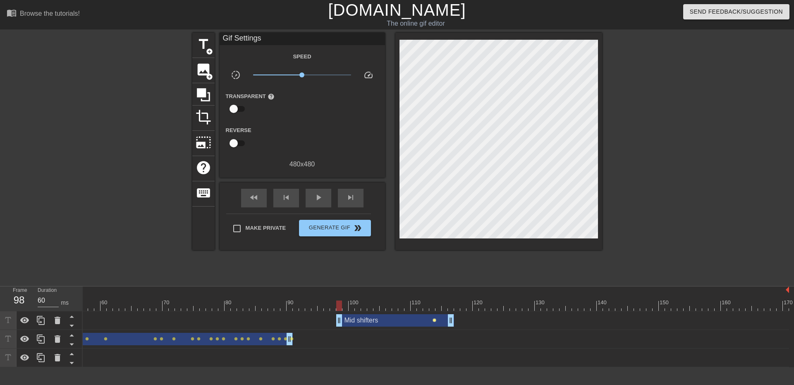
click at [434, 320] on span "lens" at bounding box center [435, 320] width 4 height 4
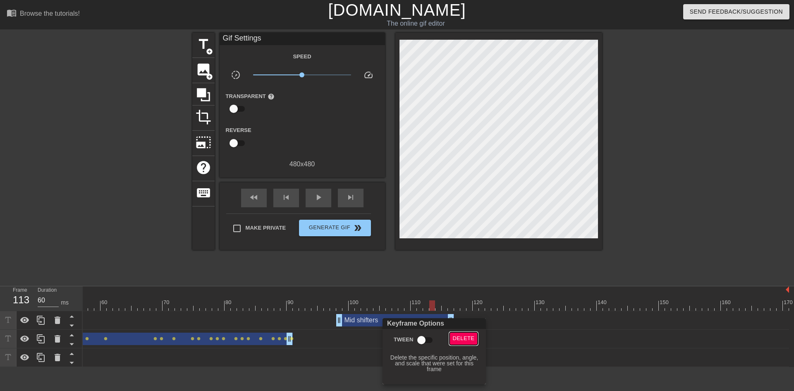
click at [464, 338] on span "Delete" at bounding box center [464, 339] width 22 height 10
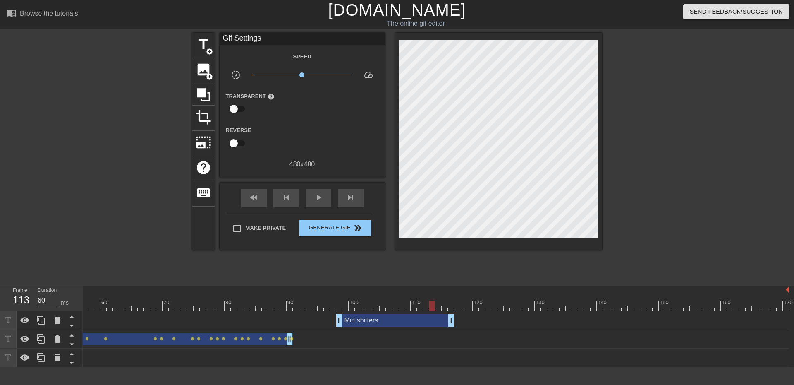
click at [359, 322] on div "Mid shifters drag_handle drag_handle" at bounding box center [395, 320] width 118 height 12
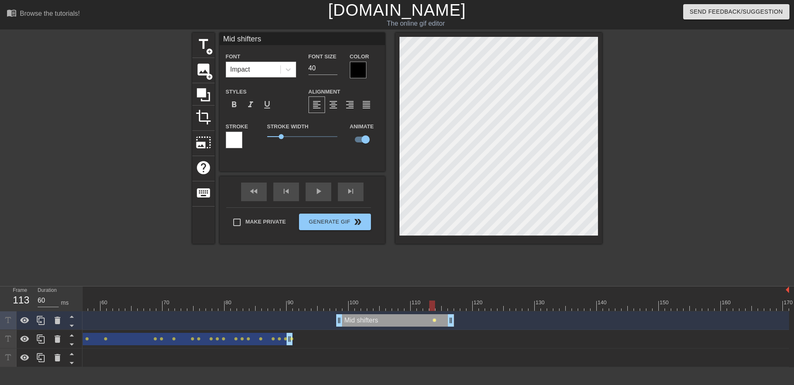
click at [434, 318] on span "lens" at bounding box center [435, 320] width 4 height 4
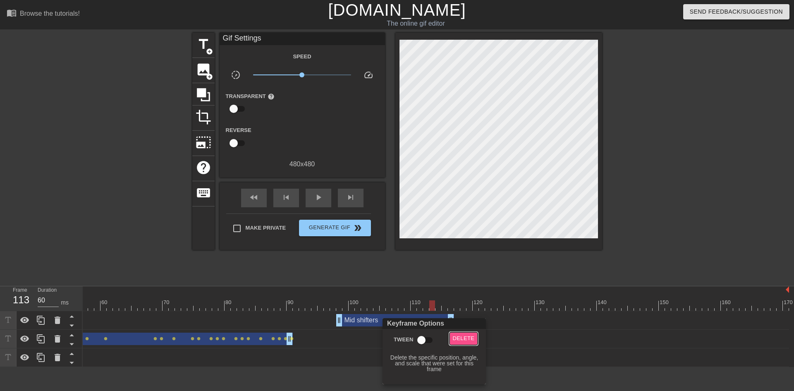
drag, startPoint x: 464, startPoint y: 341, endPoint x: 456, endPoint y: 337, distance: 9.6
click at [465, 341] on span "Delete" at bounding box center [464, 339] width 22 height 10
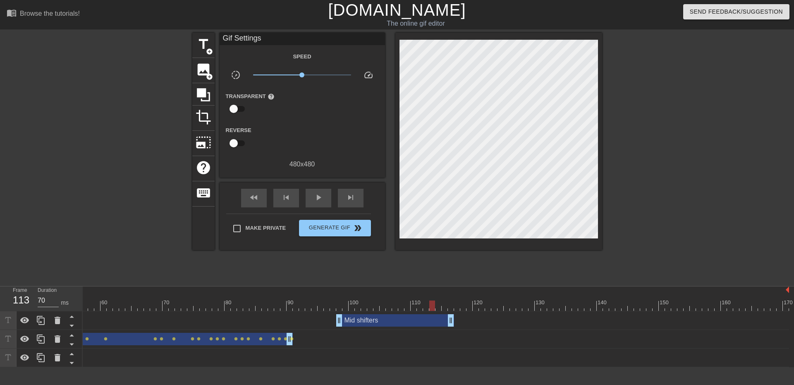
click at [331, 303] on div at bounding box center [261, 305] width 1055 height 10
drag, startPoint x: 341, startPoint y: 321, endPoint x: 326, endPoint y: 322, distance: 14.2
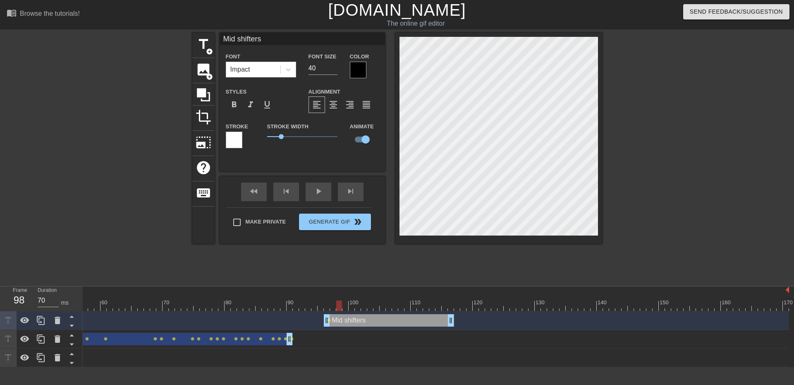
click at [335, 304] on div at bounding box center [261, 305] width 1055 height 10
click at [340, 306] on div at bounding box center [261, 305] width 1055 height 10
click at [345, 305] on div at bounding box center [261, 305] width 1055 height 10
click at [353, 308] on div at bounding box center [261, 305] width 1055 height 10
click at [360, 308] on div at bounding box center [261, 305] width 1055 height 10
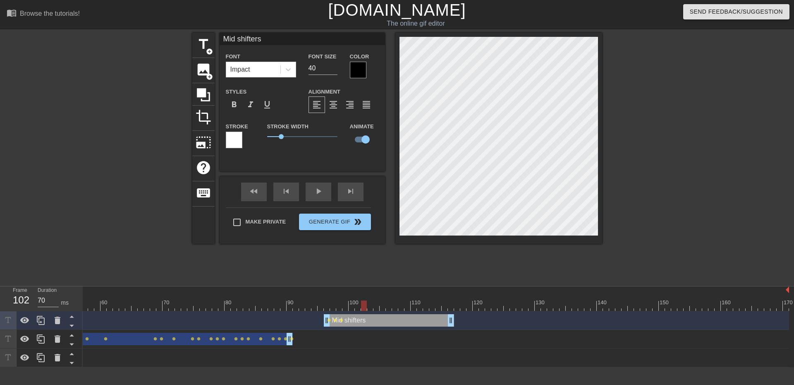
click at [364, 307] on div at bounding box center [261, 305] width 1055 height 10
click at [370, 302] on div at bounding box center [261, 305] width 1055 height 10
click at [378, 305] on div at bounding box center [261, 305] width 1055 height 10
click at [384, 303] on div at bounding box center [261, 305] width 1055 height 10
click at [389, 305] on div at bounding box center [261, 305] width 1055 height 10
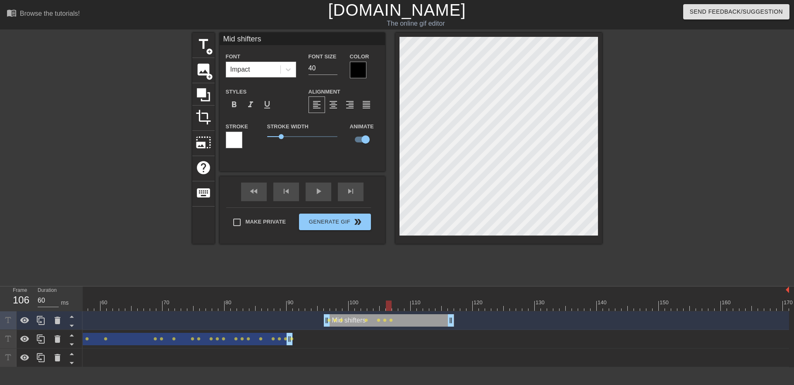
click at [397, 306] on div at bounding box center [261, 305] width 1055 height 10
click at [405, 307] on div at bounding box center [261, 305] width 1055 height 10
click at [415, 307] on div at bounding box center [261, 305] width 1055 height 10
click at [419, 307] on div at bounding box center [261, 305] width 1055 height 10
click at [426, 306] on div at bounding box center [261, 305] width 1055 height 10
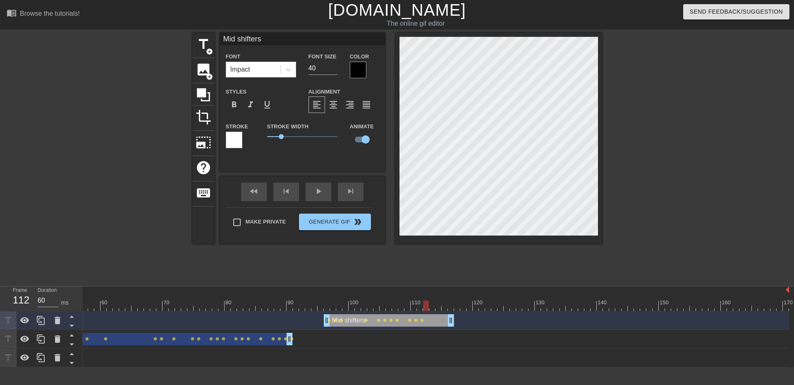
click at [432, 306] on div at bounding box center [261, 305] width 1055 height 10
click at [413, 307] on div at bounding box center [261, 305] width 1055 height 10
click at [425, 308] on div at bounding box center [261, 305] width 1055 height 10
click at [416, 308] on div at bounding box center [261, 305] width 1055 height 10
click at [431, 309] on div at bounding box center [261, 305] width 1055 height 10
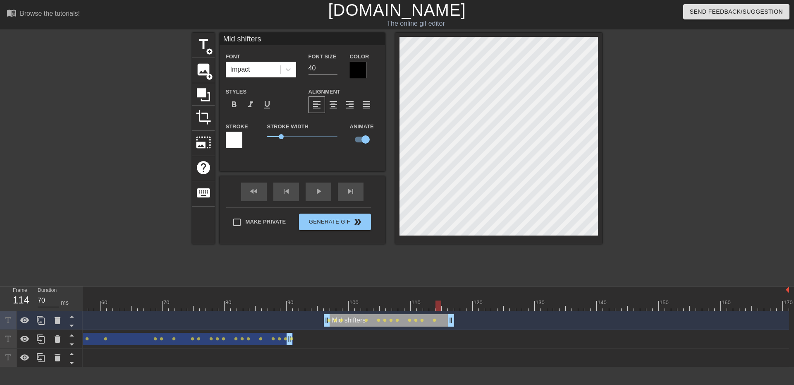
click at [438, 307] on div at bounding box center [261, 305] width 1055 height 10
click at [445, 305] on div at bounding box center [261, 305] width 1055 height 10
click at [452, 307] on div at bounding box center [261, 305] width 1055 height 10
click at [458, 305] on div at bounding box center [261, 305] width 1055 height 10
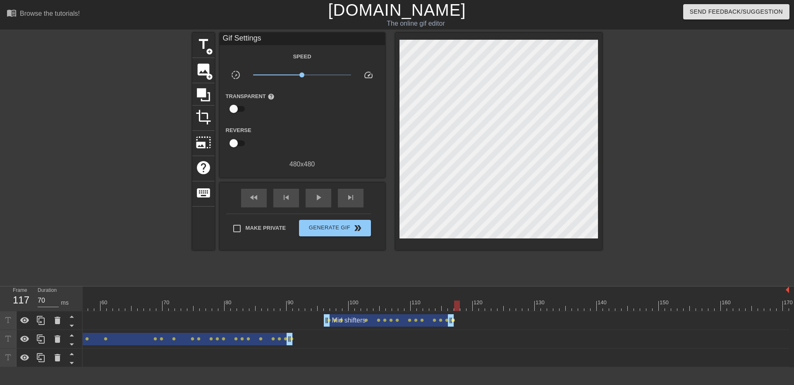
click at [451, 321] on span "lens" at bounding box center [453, 320] width 4 height 4
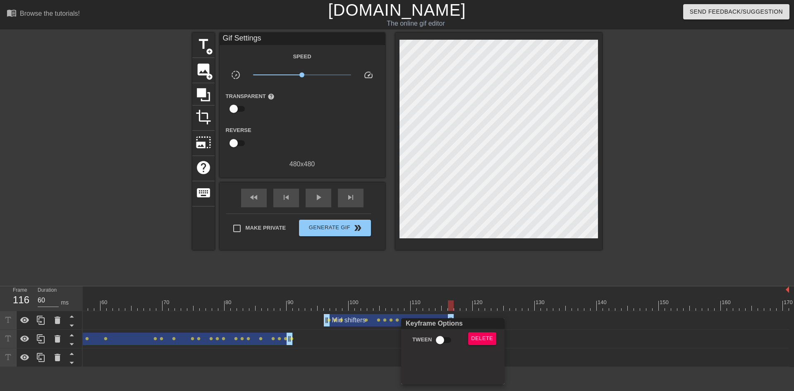
click at [466, 295] on div at bounding box center [397, 195] width 794 height 391
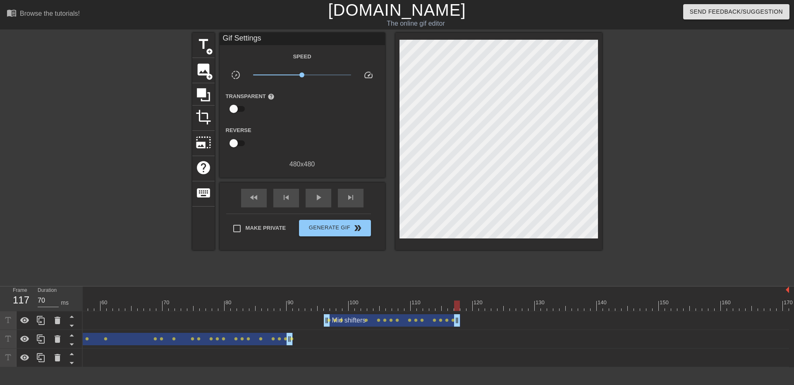
drag, startPoint x: 452, startPoint y: 324, endPoint x: 457, endPoint y: 325, distance: 5.4
drag, startPoint x: 457, startPoint y: 325, endPoint x: 464, endPoint y: 321, distance: 7.8
click at [127, 307] on div at bounding box center [261, 305] width 1055 height 10
type input "1720"
click at [344, 228] on span "Generate Gif double_arrow" at bounding box center [334, 228] width 65 height 10
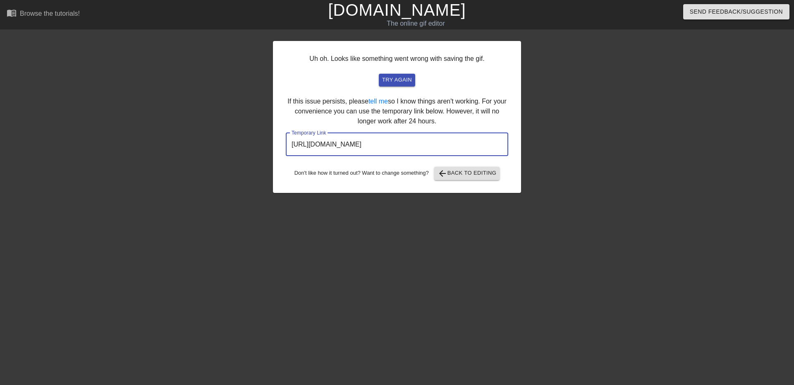
drag, startPoint x: 471, startPoint y: 149, endPoint x: 221, endPoint y: 158, distance: 250.5
click at [221, 158] on div "Uh oh. Looks like something went wrong with saving the gif. try again If this i…" at bounding box center [397, 157] width 794 height 248
